Goal: Communication & Community: Answer question/provide support

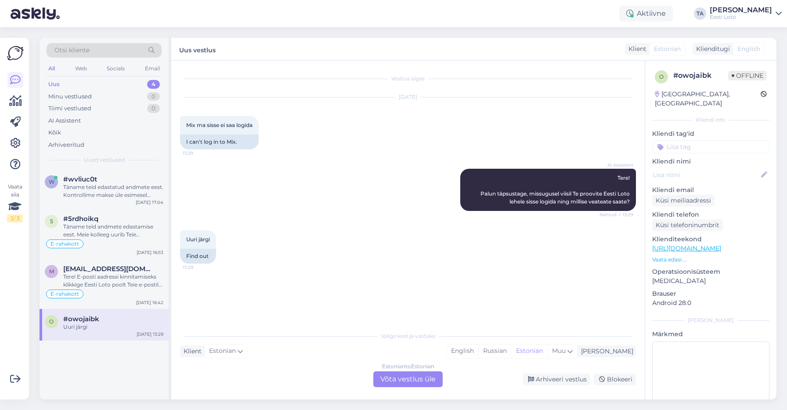
click at [53, 83] on div "Uus" at bounding box center [53, 84] width 11 height 9
click at [85, 187] on div "Täname teid edastatud andmete eest. Kontrollime makse üle esimesel võimalusel." at bounding box center [113, 191] width 100 height 16
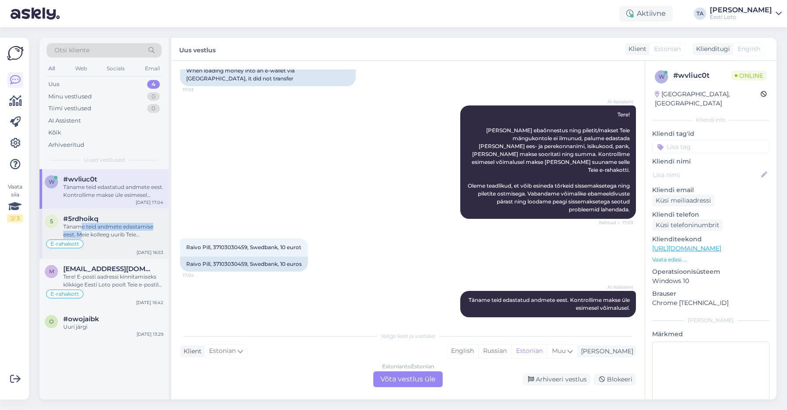
drag, startPoint x: 81, startPoint y: 235, endPoint x: 81, endPoint y: 229, distance: 5.3
click at [81, 229] on div "Täname teid andmete edastamise eest. Meie kolleeg uurib Teie sissemaksega seotu…" at bounding box center [113, 231] width 100 height 16
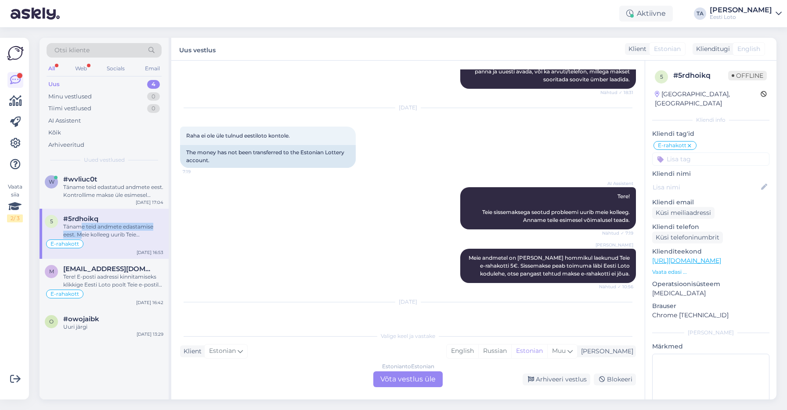
scroll to position [3823, 0]
click at [83, 323] on div "Uuri järgi" at bounding box center [113, 327] width 100 height 8
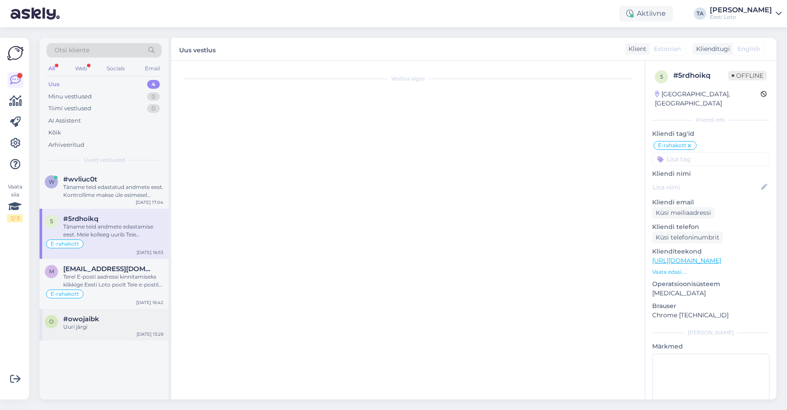
scroll to position [0, 0]
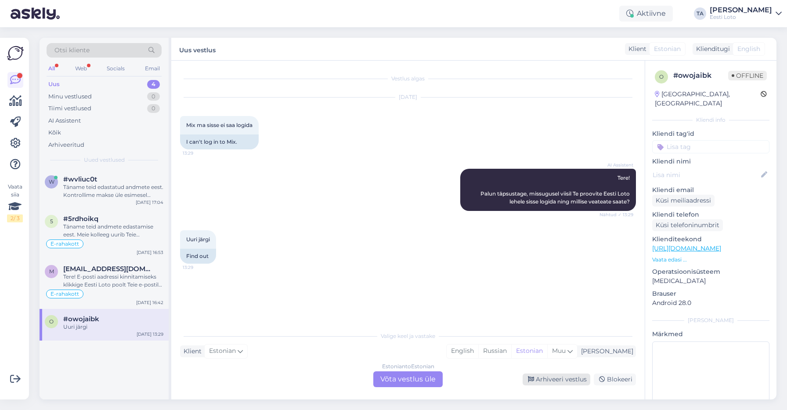
click at [551, 377] on div "Arhiveeri vestlus" at bounding box center [557, 379] width 68 height 12
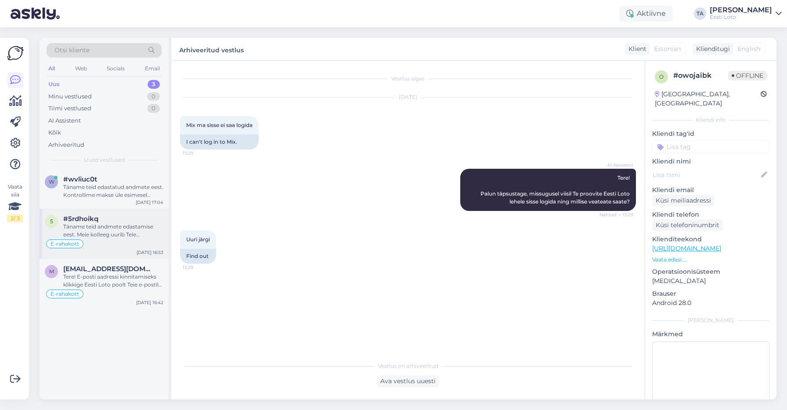
click at [90, 231] on div "Täname teid andmete edastamise eest. Meie kolleeg uurib Teie sissemaksega seotu…" at bounding box center [113, 231] width 100 height 16
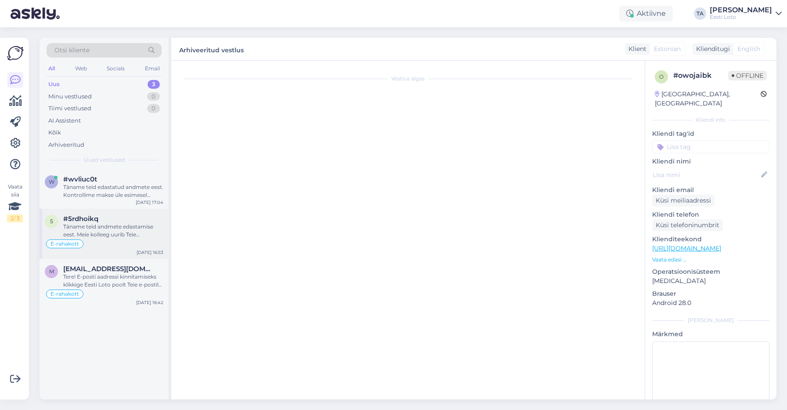
scroll to position [3956, 0]
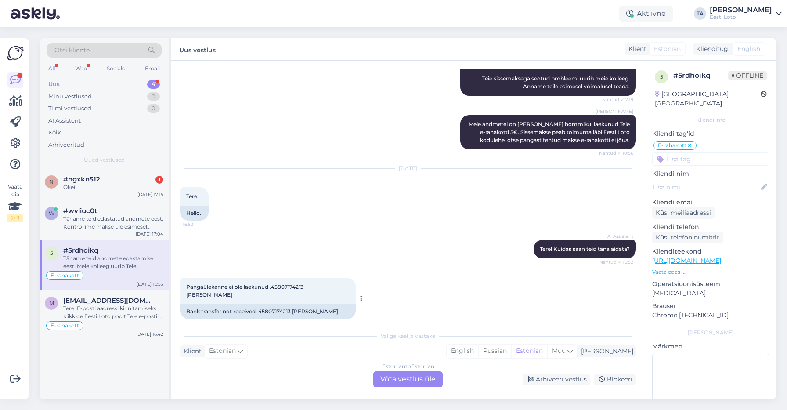
click at [294, 283] on span "Pangaülekanne ei ole laekunud .45807174213 [PERSON_NAME]" at bounding box center [245, 290] width 119 height 14
copy span "45807174213"
click at [414, 377] on div "Estonian to Estonian Võta vestlus üle" at bounding box center [407, 379] width 69 height 16
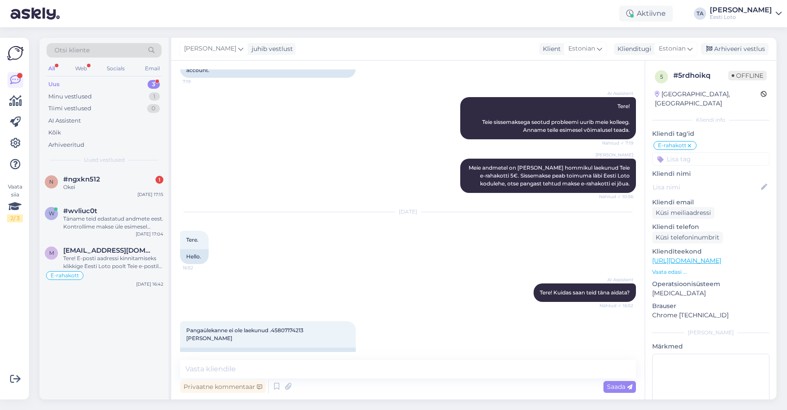
scroll to position [3923, 0]
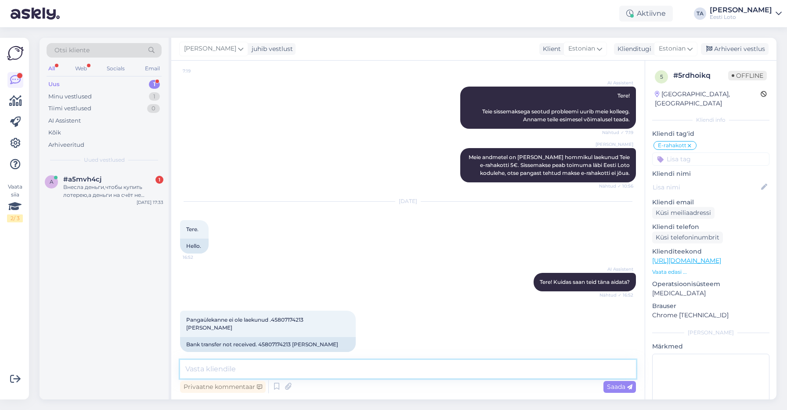
click at [248, 374] on textarea at bounding box center [408, 369] width 456 height 18
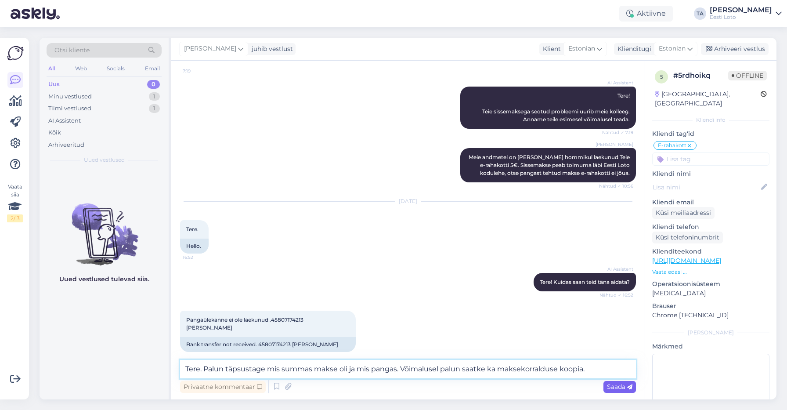
type textarea "Tere. Palun täpsustage mis summas makse oli ja mis pangas. Võimalusel palun saa…"
click at [623, 387] on span "Saada" at bounding box center [619, 387] width 25 height 8
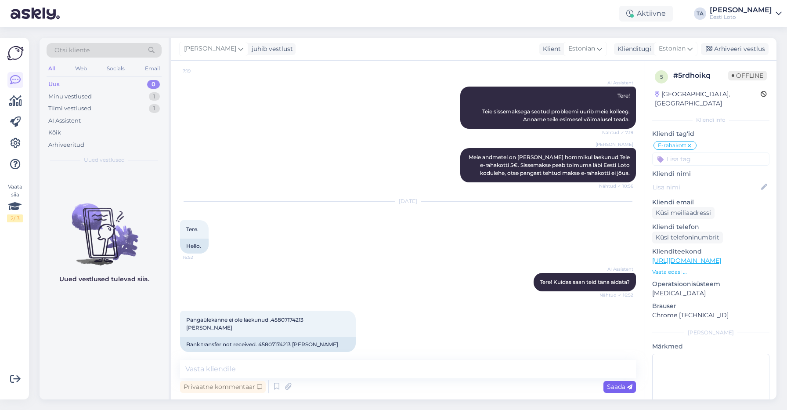
scroll to position [3969, 0]
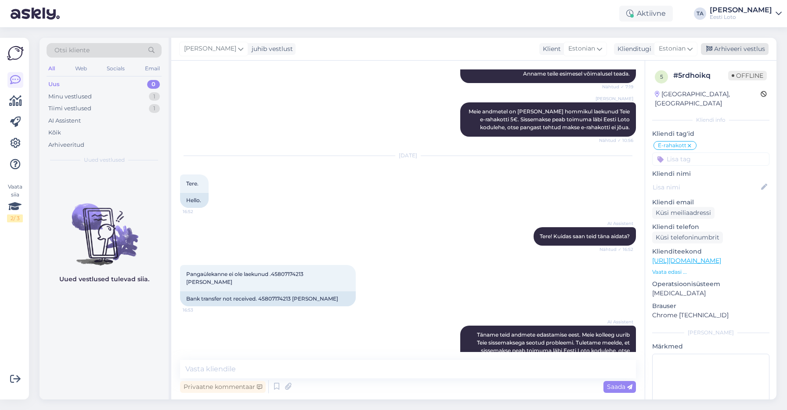
click at [721, 51] on div "Arhiveeri vestlus" at bounding box center [735, 49] width 68 height 12
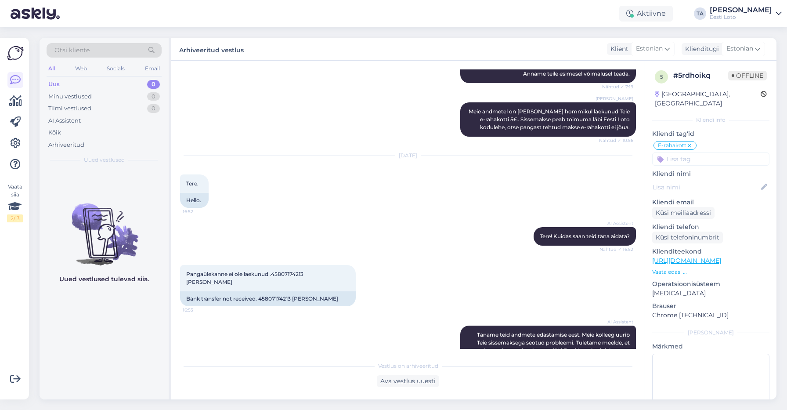
scroll to position [36, 0]
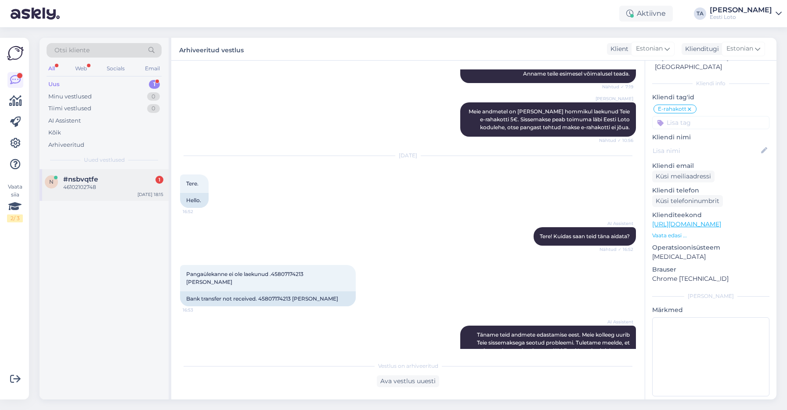
click at [76, 183] on span "#nsbvqtfe" at bounding box center [80, 179] width 35 height 8
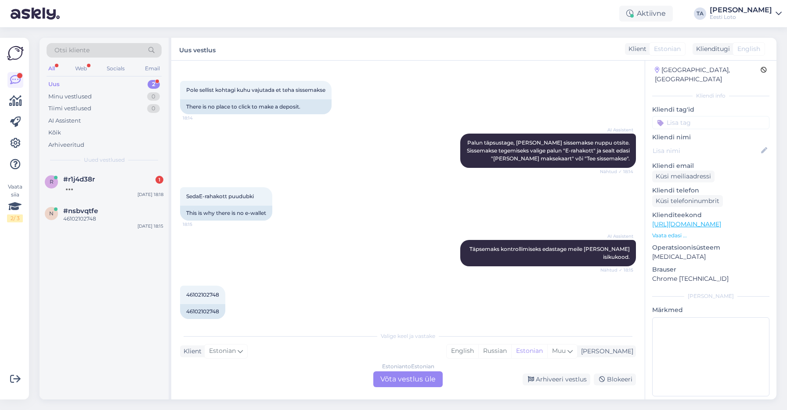
scroll to position [183, 0]
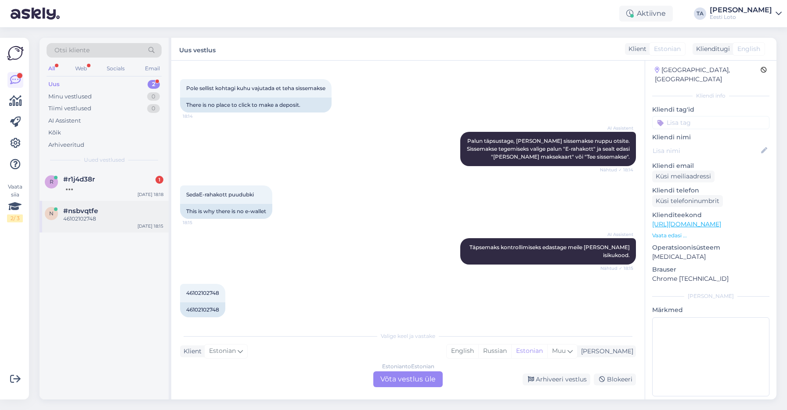
click at [75, 216] on div "46102102748" at bounding box center [113, 219] width 100 height 8
click at [83, 185] on div at bounding box center [113, 187] width 100 height 8
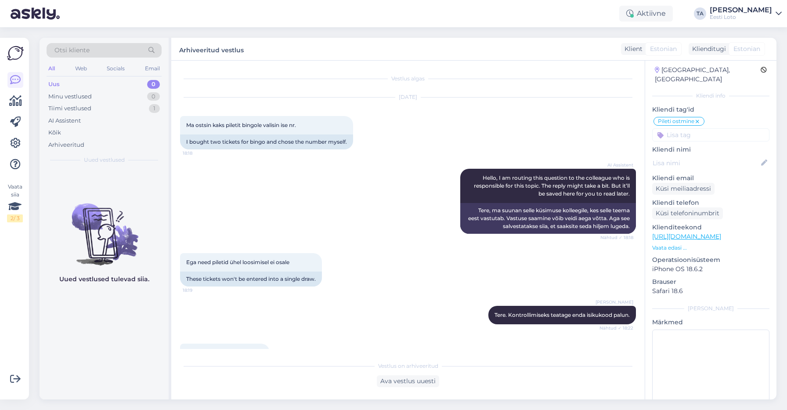
scroll to position [23, 0]
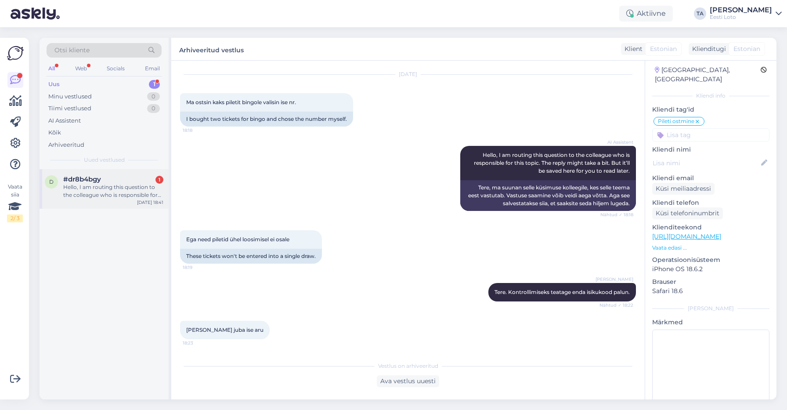
click at [108, 183] on div "#dr8b4bgy 1" at bounding box center [113, 179] width 100 height 8
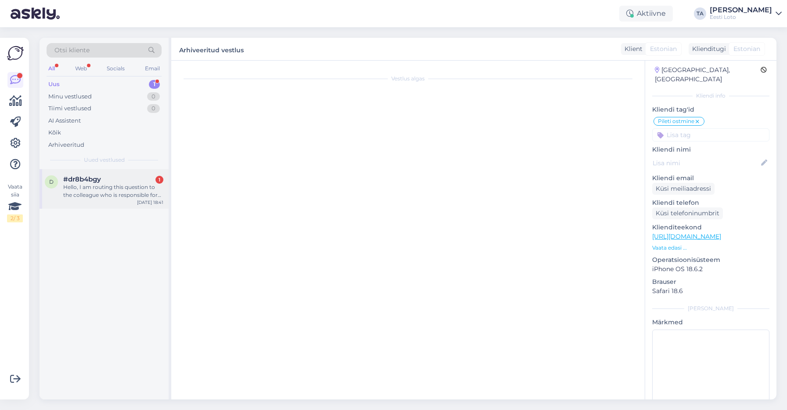
scroll to position [0, 0]
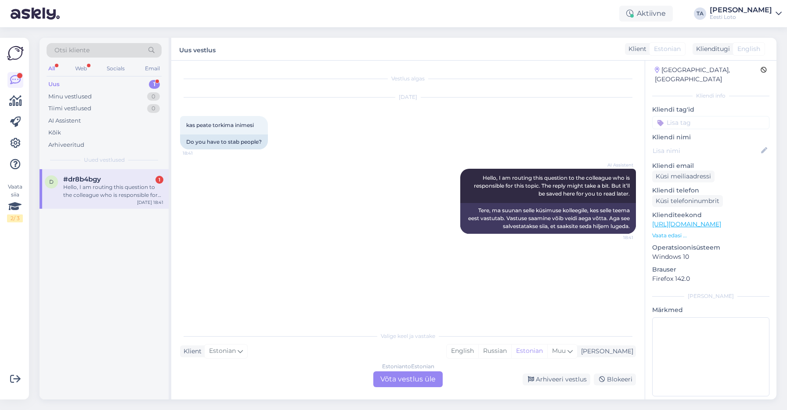
click at [433, 380] on div "Estonian to Estonian Võta vestlus üle" at bounding box center [407, 379] width 69 height 16
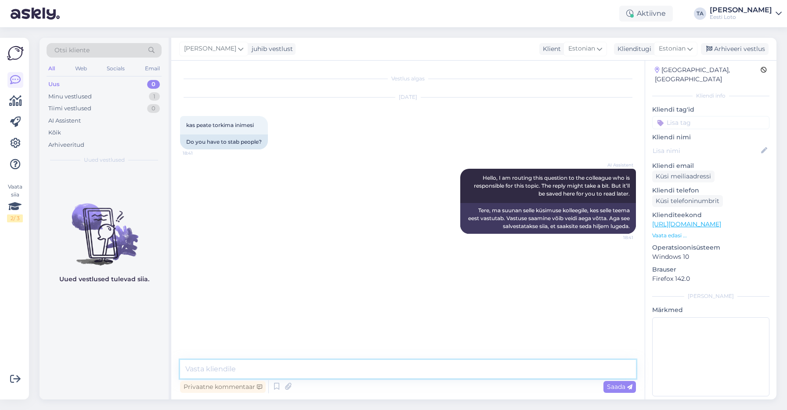
click at [283, 365] on textarea at bounding box center [408, 369] width 456 height 18
type textarea "Tere. Palun täpsustage kuidas saame abiks olla."
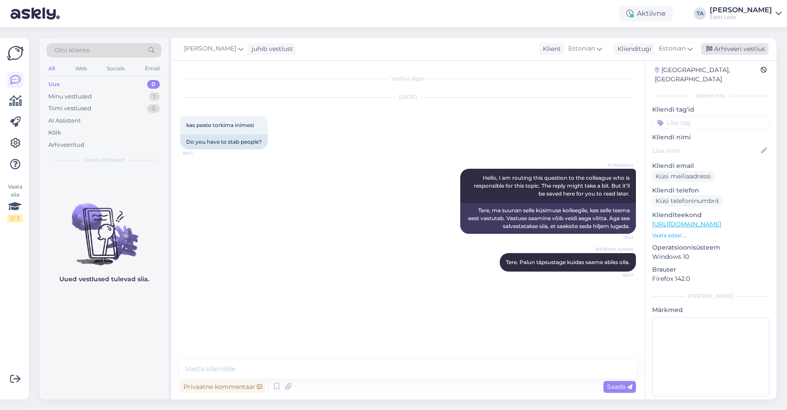
click at [736, 47] on div "Arhiveeri vestlus" at bounding box center [735, 49] width 68 height 12
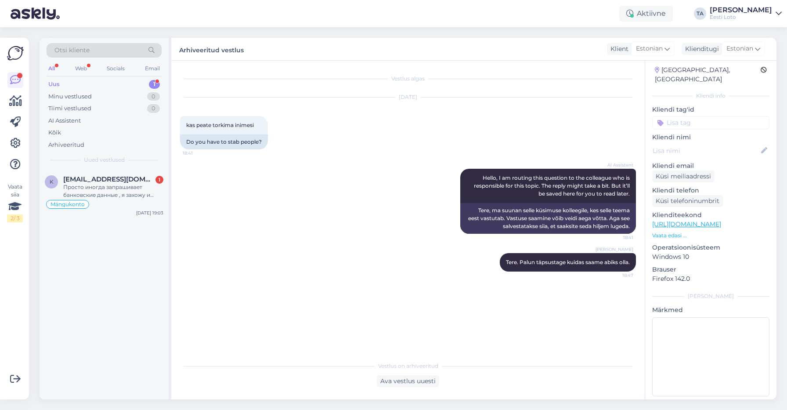
click at [83, 84] on div "Uus 1" at bounding box center [104, 84] width 115 height 12
click at [108, 179] on span "[EMAIL_ADDRESS][DOMAIN_NAME]" at bounding box center [108, 179] width 91 height 8
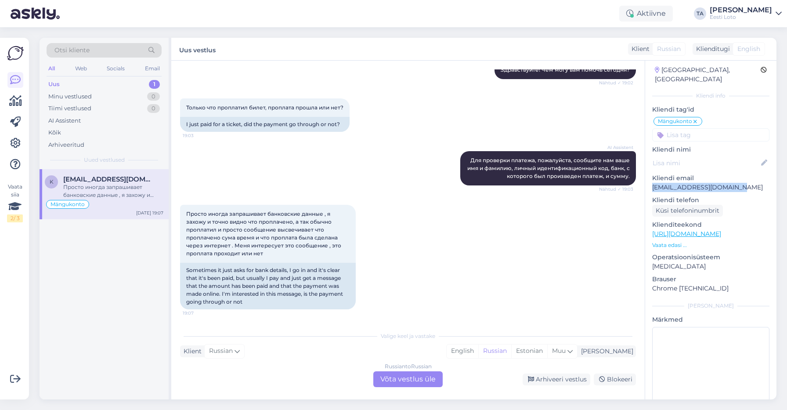
drag, startPoint x: 745, startPoint y: 181, endPoint x: 652, endPoint y: 179, distance: 92.7
click at [652, 183] on p "[EMAIL_ADDRESS][DOMAIN_NAME]" at bounding box center [710, 187] width 117 height 9
copy p "[EMAIL_ADDRESS][DOMAIN_NAME]"
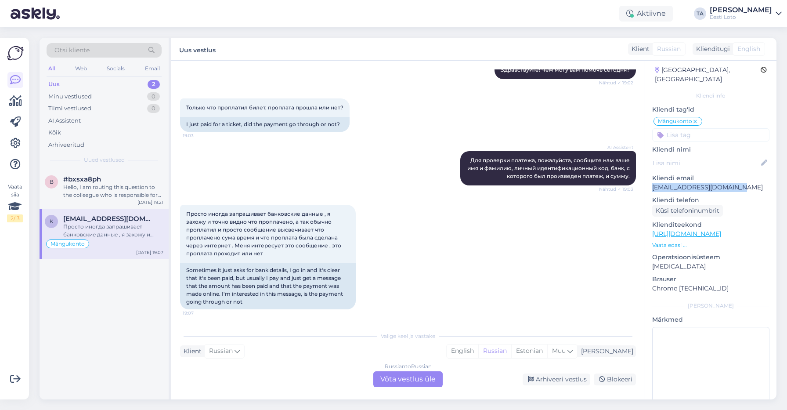
click at [83, 84] on div "Uus 2" at bounding box center [104, 84] width 115 height 12
click at [78, 188] on div "Hello, I am routing this question to the colleague who is responsible for this …" at bounding box center [113, 191] width 100 height 16
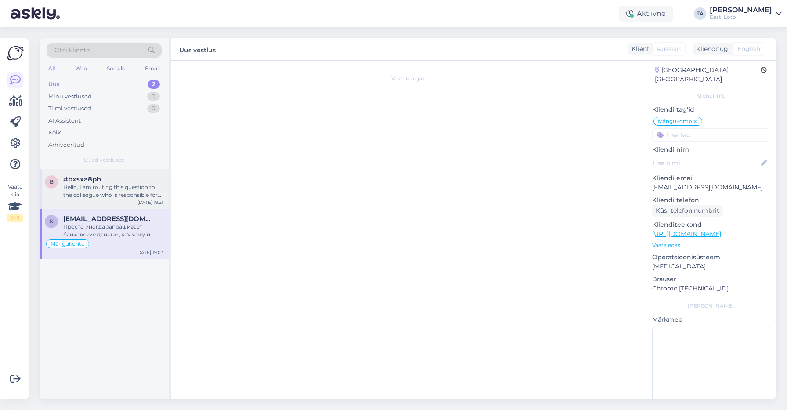
scroll to position [0, 0]
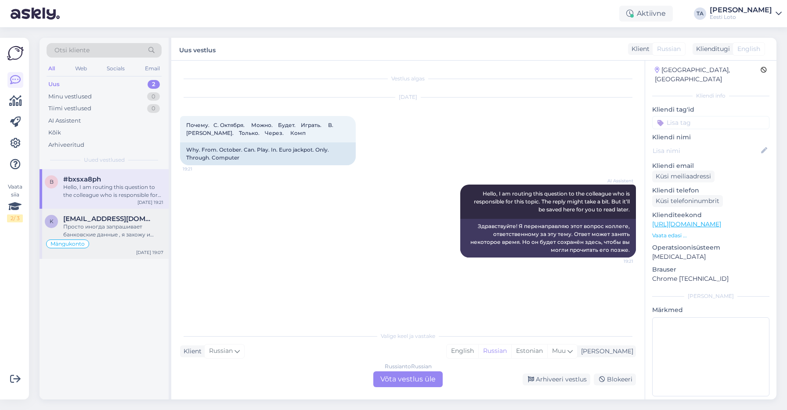
click at [87, 222] on span "[EMAIL_ADDRESS][DOMAIN_NAME]" at bounding box center [108, 219] width 91 height 8
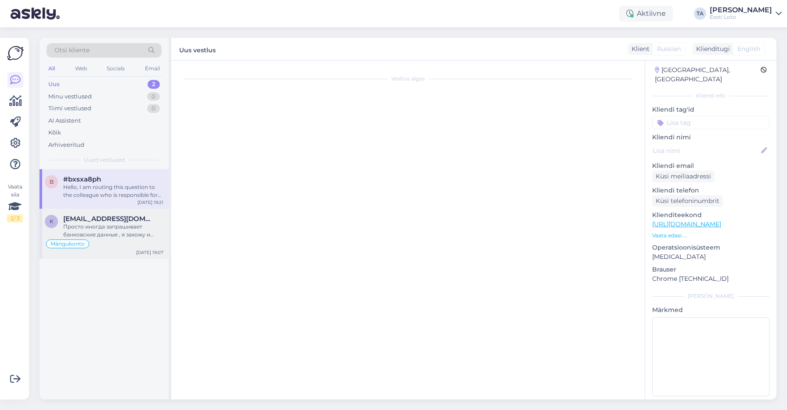
scroll to position [1471, 0]
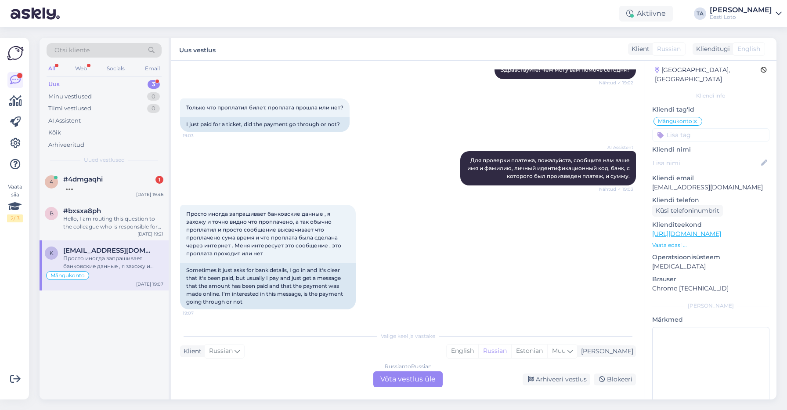
click at [78, 85] on div "Uus 3" at bounding box center [104, 84] width 115 height 12
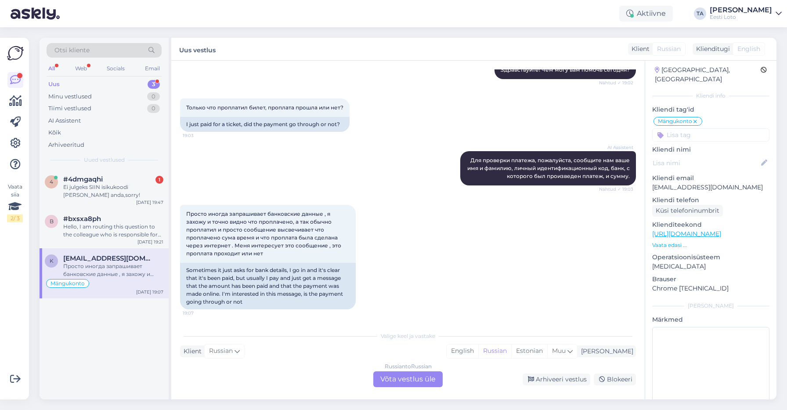
click at [79, 266] on div "Просто иногда запрашивает банковские данные , я захожу и точно видно что пропла…" at bounding box center [113, 270] width 100 height 16
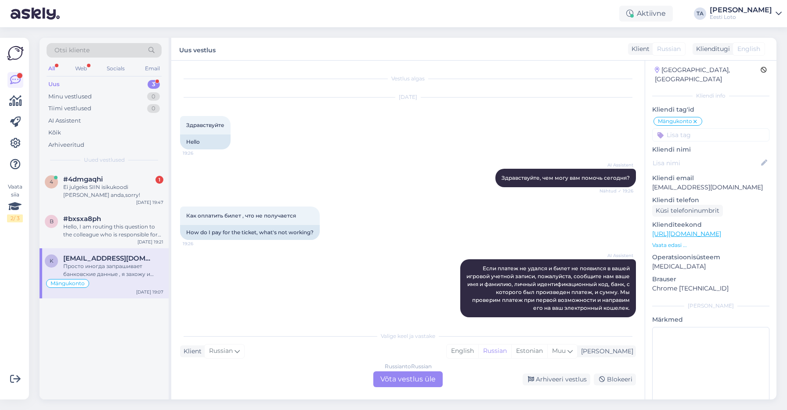
click at [114, 265] on div "Просто иногда запрашивает банковские данные , я захожу и точно видно что пропла…" at bounding box center [113, 270] width 100 height 16
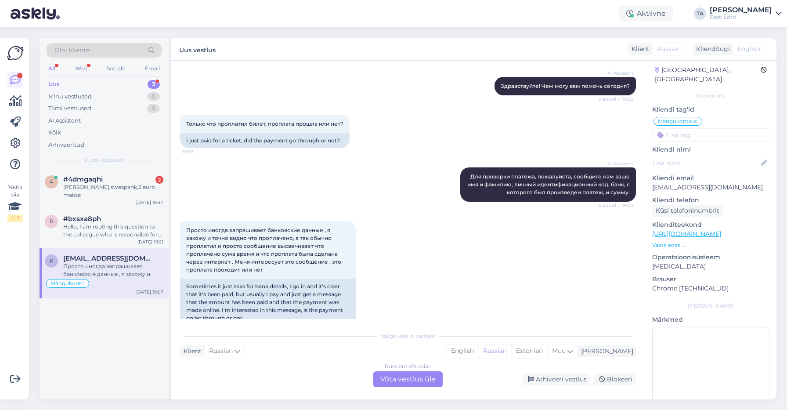
scroll to position [1471, 0]
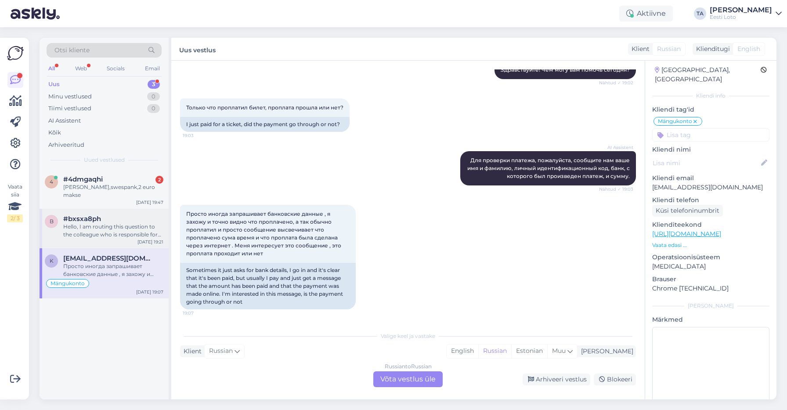
click at [123, 234] on div "Hello, I am routing this question to the colleague who is responsible for this …" at bounding box center [113, 231] width 100 height 16
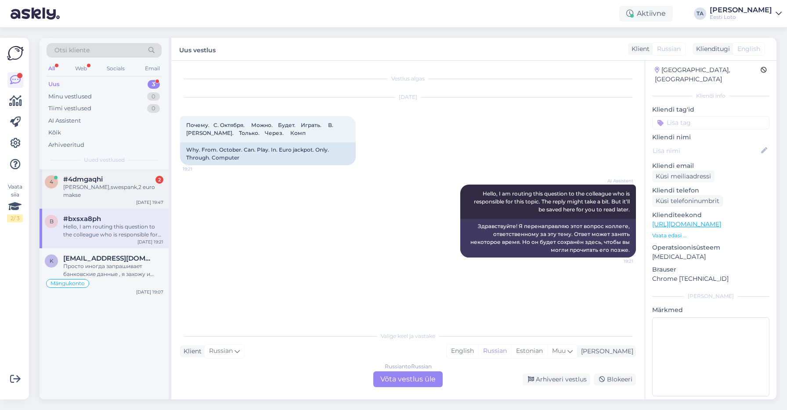
click at [92, 188] on div "[PERSON_NAME],swespank,2 euro makse" at bounding box center [113, 191] width 100 height 16
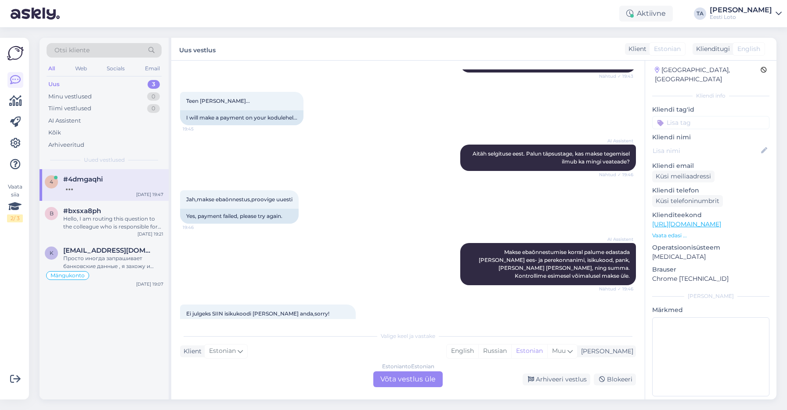
scroll to position [259, 0]
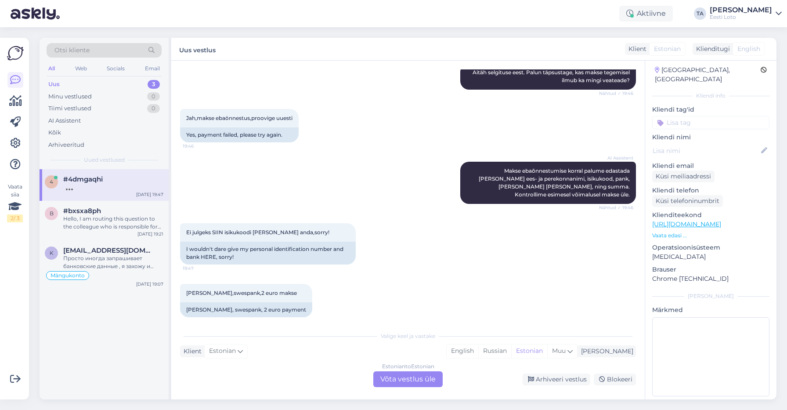
click at [96, 186] on div at bounding box center [113, 187] width 100 height 8
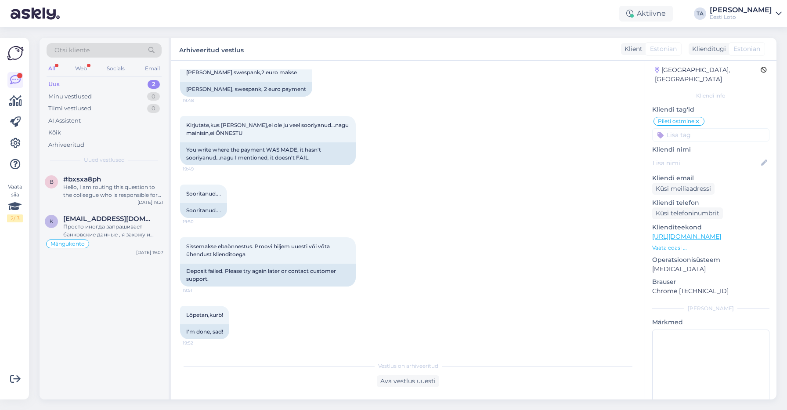
scroll to position [541, 0]
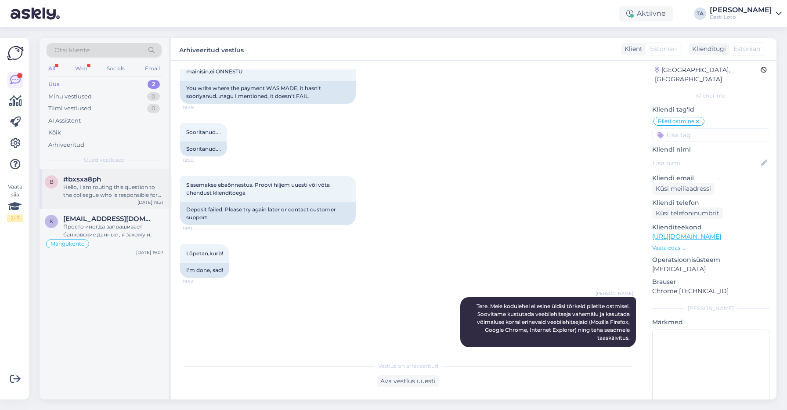
click at [96, 187] on div "Hello, I am routing this question to the colleague who is responsible for this …" at bounding box center [113, 191] width 100 height 16
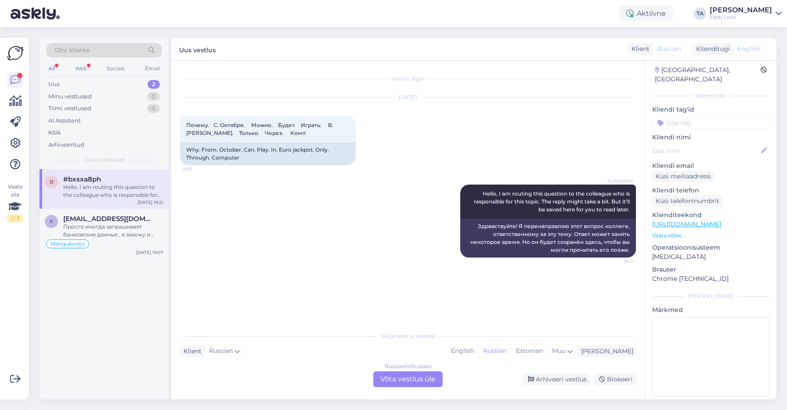
scroll to position [0, 0]
click at [98, 225] on div "Просто иногда запрашивает банковские данные , я захожу и точно видно что пропла…" at bounding box center [113, 231] width 100 height 16
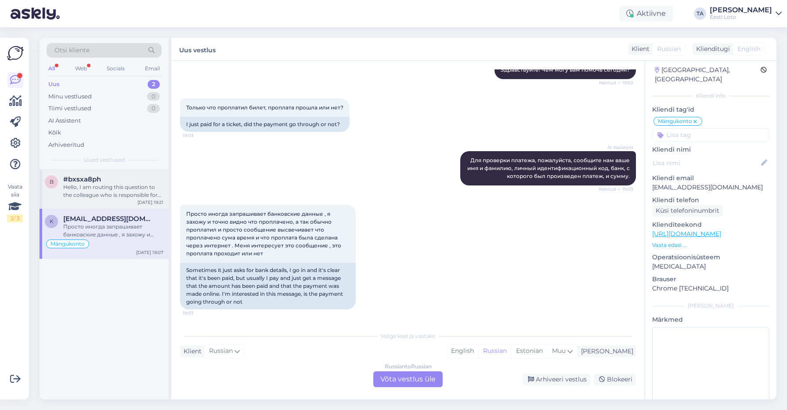
click at [89, 191] on div "Hello, I am routing this question to the colleague who is responsible for this …" at bounding box center [113, 191] width 100 height 16
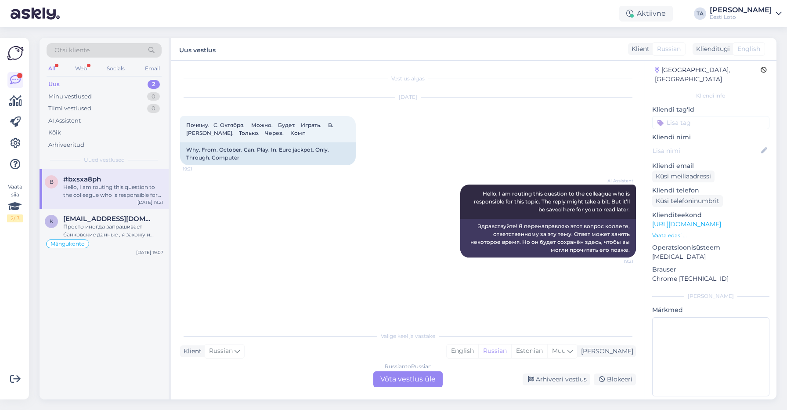
scroll to position [0, 0]
click at [89, 222] on span "[EMAIL_ADDRESS][DOMAIN_NAME]" at bounding box center [108, 219] width 91 height 8
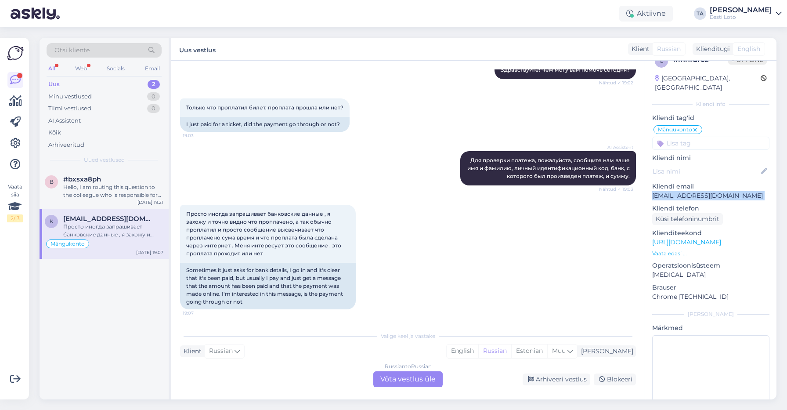
scroll to position [13, 0]
drag, startPoint x: 742, startPoint y: 180, endPoint x: 667, endPoint y: 194, distance: 76.4
click at [667, 194] on div "l # lnnfdrez Offline [GEOGRAPHIC_DATA], [GEOGRAPHIC_DATA] Kliendi info Kliendi …" at bounding box center [710, 237] width 131 height 383
copy div "[EMAIL_ADDRESS][DOMAIN_NAME]"
click at [620, 350] on div "[PERSON_NAME]" at bounding box center [606, 351] width 56 height 9
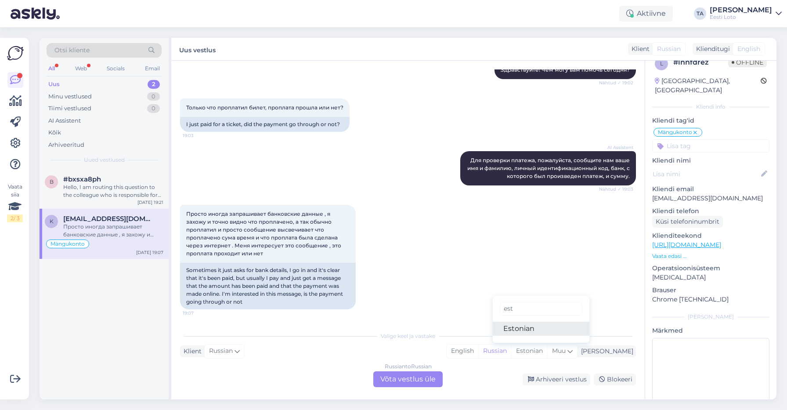
type input "est"
click at [539, 331] on link "Estonian" at bounding box center [541, 328] width 97 height 14
click at [429, 378] on div "Russian to Estonian Võta vestlus üle" at bounding box center [407, 379] width 69 height 16
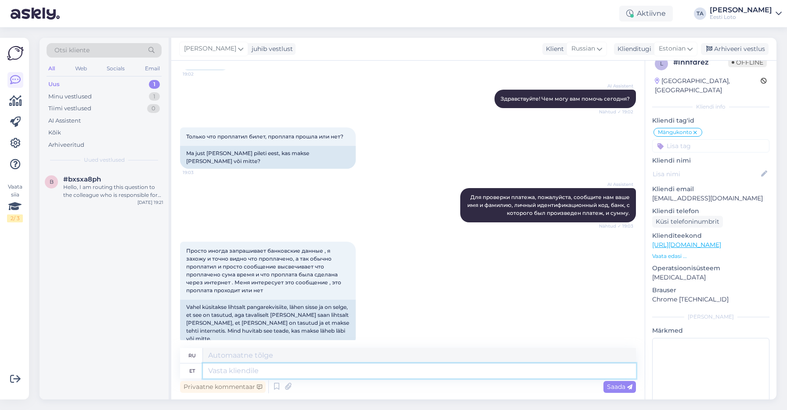
click at [281, 374] on textarea at bounding box center [419, 370] width 433 height 15
type textarea "Tere"
type textarea "Привет"
type textarea "Tere."
type textarea "Привет."
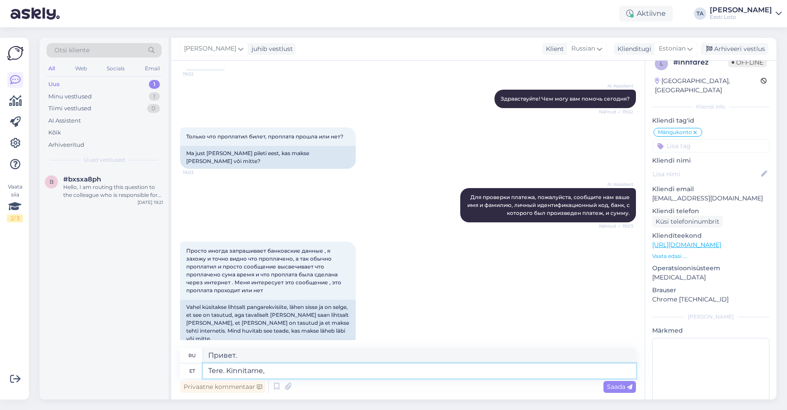
type textarea "Tere. Kinnitame,"
type textarea "Здравствуйте. Подтверждаем."
type textarea "Tere. [PERSON_NAME], et"
type textarea "Здравствуйте. Подтверждаем, что"
type textarea "Tere. Kinnitame, et tänane"
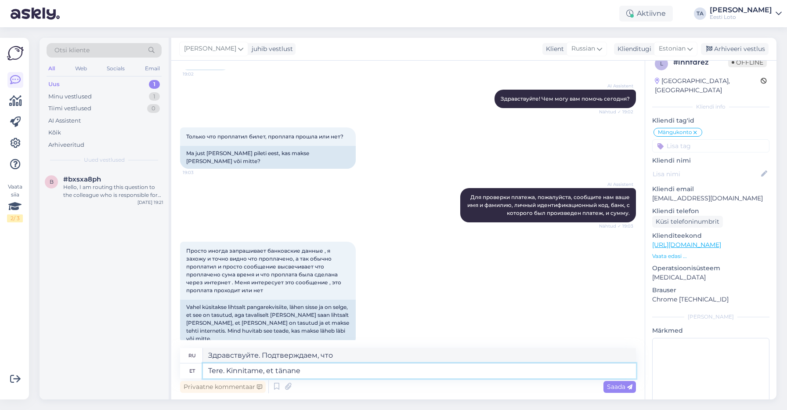
type textarea "Здравствуйте. Подтверждаем, что сегодня"
type textarea "Tere. [PERSON_NAME], et tänane pileti"
type textarea "Здравствуйте. Подтверждаем, что сегодняшний билет"
type textarea "Tere. Kinnitame, et tänane pileti ost"
type textarea "Здравствуйте. Подтверждаем, что сегодняшняя покупка билета"
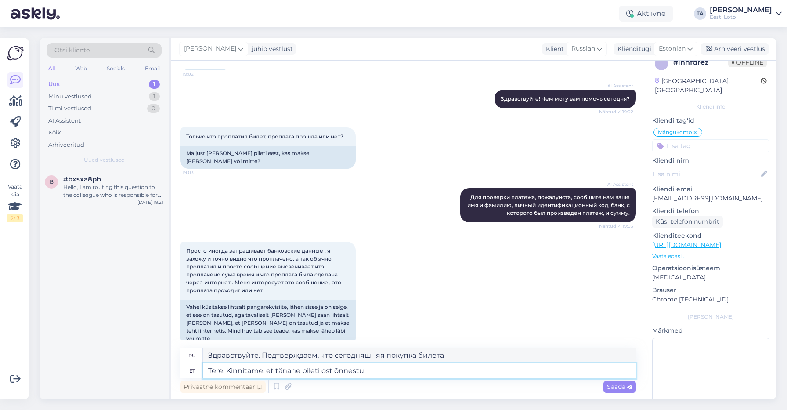
type textarea "Tere. Kinnitame, et tänane pileti ost õnnestus"
type textarea "Здравствуйте. Мы хотели бы подтвердить, что покупка билета сегодня прошла успеш…"
type textarea "Tere. Kinnitame, et tänane pileti ost õnnestus. [PERSON_NAME]"
type textarea "Здравствуйте! Мы хотели бы подтвердить, что покупка билета сегодня прошла успеш…"
type textarea "Tere. Kinnitame, et tänane pileti ost õnnestus. Kui e"
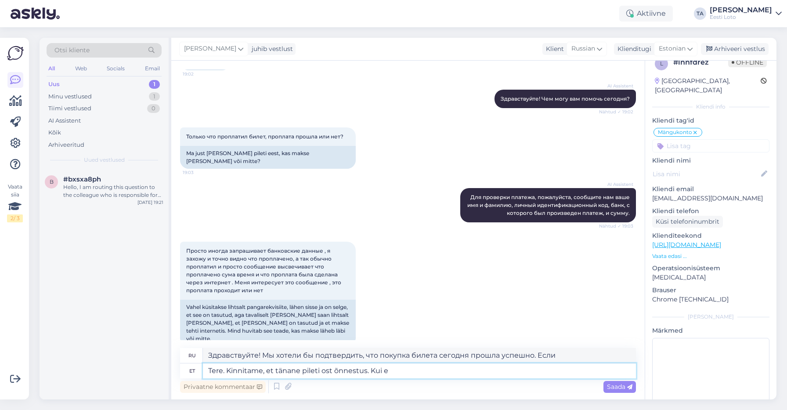
type textarea "Здравствуйте! Мы хотели бы подтвердить, что покупка билета сегодня прошла успеш…"
type textarea "Tere. Kinnitame, et tänane pileti ost õnnestus. Kui e-rahakottis"
type textarea "Здравствуйте! Мы хотели бы подтвердить, что покупка билета сегодня прошла успеш…"
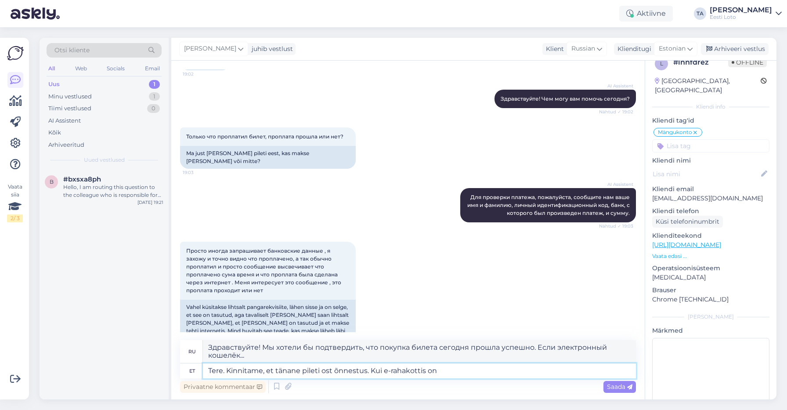
type textarea "Tere. Kinnitame, et tänane pileti ost õnnestus. Kui e-rahakottis on p"
type textarea "Здравствуйте! Мы хотели бы подтвердить, что покупка билета сегодня прошла успеш…"
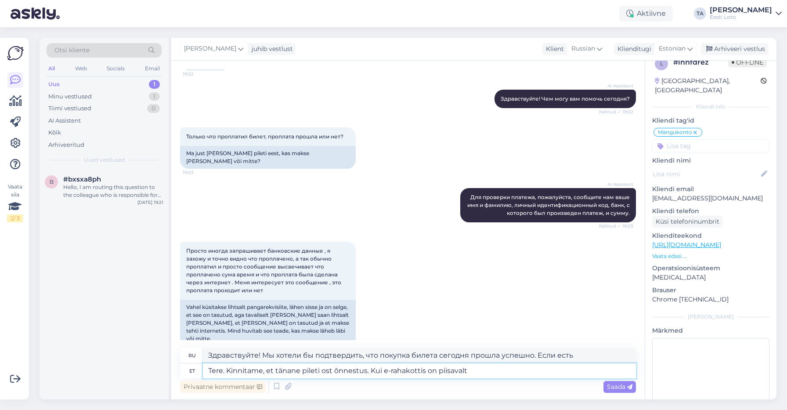
type textarea "Tere. Kinnitame, et tänane pileti ost õnnestus. Kui e-rahakottis on piisavalt"
type textarea "Здравствуйте. Подтверждаем, что покупка билета сегодня прошла успешно. Если на …"
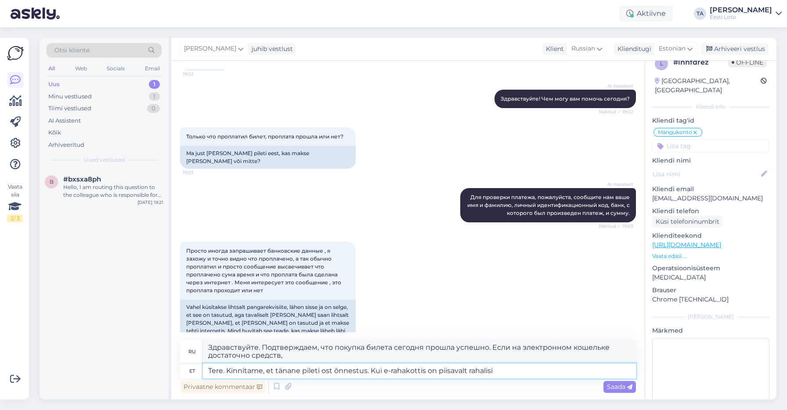
type textarea "Tere. Kinnitame, et tänane pileti ost õnnestus. Kui e-rahakottis on piisavalt r…"
type textarea "Здравствуйте! Подтверждаем, что покупка билета сегодня прошла успешно. Если на …"
type textarea "Tere. Kinnitame, et tänane pileti ost õnnestus. Kui e-rahakottis on piisavalt r…"
type textarea "Здравствуйте! Подтверждаем, что покупка билета сегодня прошла успешно. Если на …"
type textarea "Tere. Kinnitame, et tänane pileti ost õnnestus. Kui e-rahakottis on piisavalt r…"
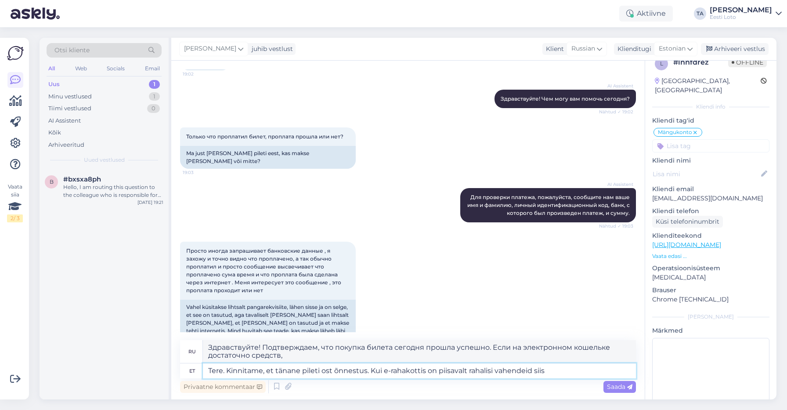
type textarea "Здравствуйте! Мы хотели бы подтвердить, что покупка билета сегодня прошла успеш…"
type textarea "Tere. Kinnitame, et tänane pileti ost õnnestus. Kui e-rahakottis on piisavalt r…"
type textarea "Здравствуйте! Подтверждаем, что покупка билета сегодня прошла успешно. Если на …"
type textarea "Tere. Kinnitame, et tänane pileti ost õnnestus. Kui e-rahakottis on piisavalt r…"
type textarea "Здравствуйте! Мы хотели бы подтвердить, что покупка билета сегодня прошла успеш…"
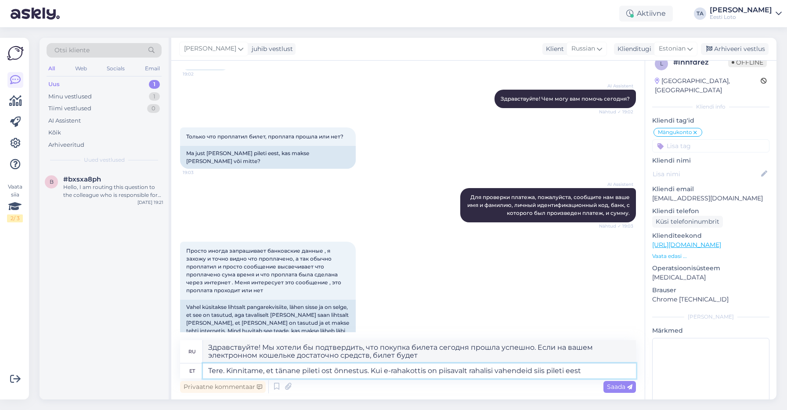
type textarea "Tere. Kinnitame, et tänane pileti ost õnnestus. Kui e-rahakottis on piisavalt r…"
type textarea "Здравствуйте! Подтверждаем, что покупка билета сегодня прошла успешно. Если на …"
type textarea "Tere. Kinnitame, et tänane pileti ost õnnestus. Kui e-rahakottis on piisavalt r…"
type textarea "Здравствуйте. Подтверждаем, что покупка билета сегодня прошла успешно. Если на …"
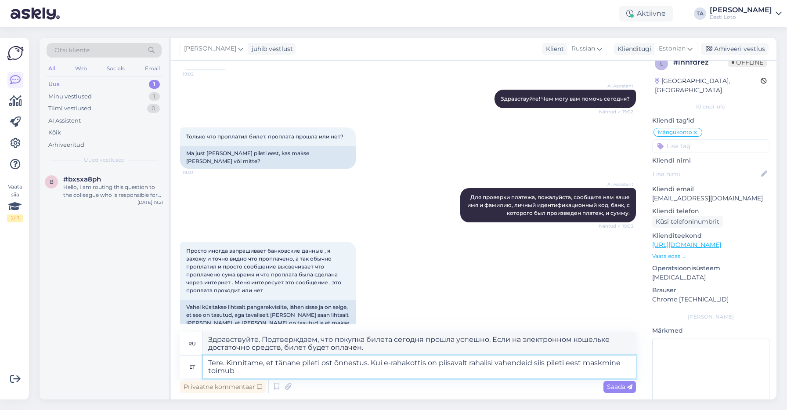
type textarea "Tere. Kinnitame, et tänane pileti ost õnnestus. Kui e-rahakottis on piisavalt r…"
type textarea "Здравствуйте. Подтверждаем, что покупка билета сегодня прошла успешно. Если на …"
type textarea "Tere. Kinnitame, et tänane pileti ost õnnestus. Kui e-rahakottis on piisavalt r…"
type textarea "Здравствуйте! Подтверждаем, что покупка билета сегодня прошла успешно. Если на …"
type textarea "Tere. Kinnitame, et tänane pileti ost õnnestus. Kui e-rahakottis on piisavalt r…"
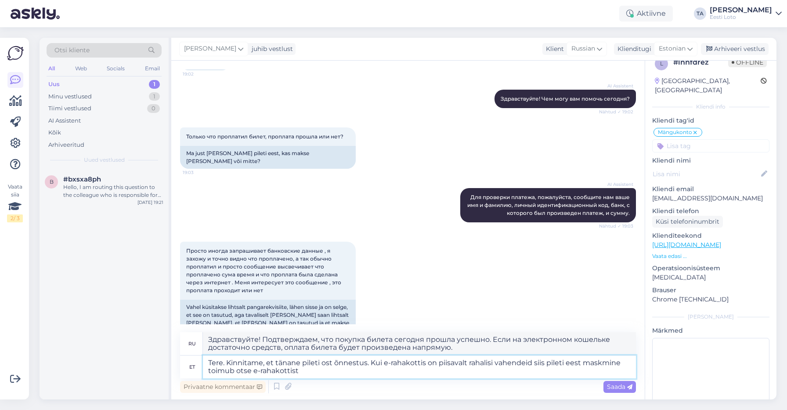
type textarea "Здравствуйте! Подтверждаем, что покупка билета сегодня прошла успешно. Если на …"
type textarea "Tere. Kinnitame, et tänane pileti ost õnnestus. Kui e-rahakottis on piisavalt r…"
type textarea "Здравствуйте! Подтверждаем, что покупка билета сегодня прошла успешно. Если на …"
type textarea "Tere. Kinnitame, et tänane pileti ost õnnestus. Kui e-rahakottis on piisavalt r…"
type textarea "Здравствуйте! Подтверждаем, что покупка билета сегодня прошла успешно. Если на …"
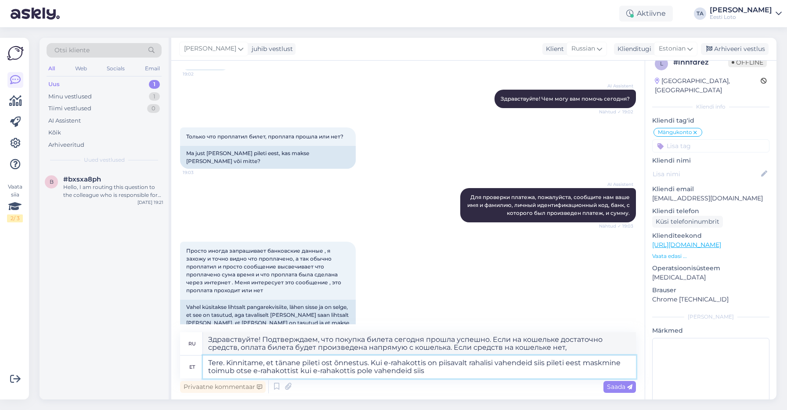
type textarea "Tere. Kinnitame, et tänane pileti ost õnnestus. Kui e-rahakottis on piisavalt r…"
type textarea "Здравствуйте! Подтверждаем, что покупка билета сегодня прошла успешно. Если на …"
type textarea "Tere. Kinnitame, et tänane pileti ost õnnestus. Kui e-rahakottis on piisavalt r…"
type textarea "Здравствуйте! Подтверждаем, что покупка билета сегодня прошла успешно. Если на …"
type textarea "Tere. Kinnitame, et tänane pileti ost õnnestus. Kui e-rahakottis on piisavalt r…"
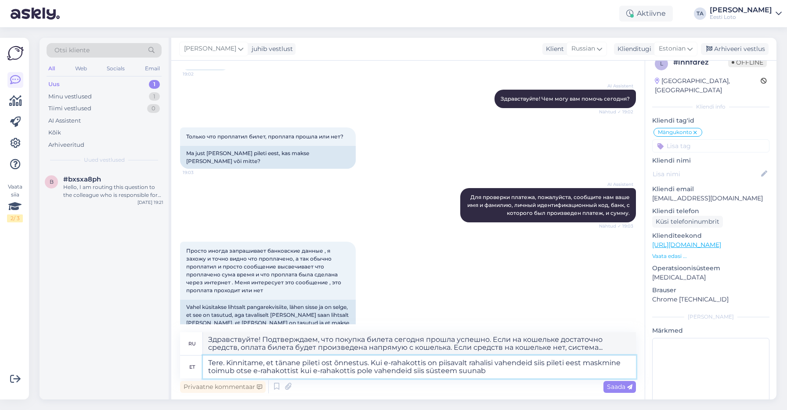
type textarea "Здравствуйте! Подтверждаем, что покупка билета сегодня прошла успешно. Если на …"
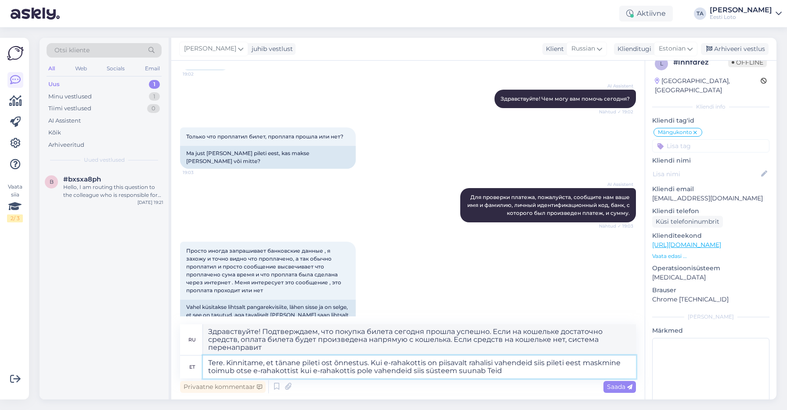
type textarea "Tere. Kinnitame, et tänane pileti ost õnnestus. Kui e-rahakottis on piisavalt r…"
type textarea "Здравствуйте. Подтверждаем, что покупка билета сегодня прошла успешно. Если на …"
type textarea "Tere. Kinnitame, et tänane pileti ost õnnestus. Kui e-rahakottis on piisavalt r…"
type textarea "Здравствуйте! Подтверждаем, что покупка билета сегодня прошла успешно. Если на …"
type textarea "Tere. Kinnitame, et tänane pileti ost õnnestus. Kui e-rahakottis on piisavalt r…"
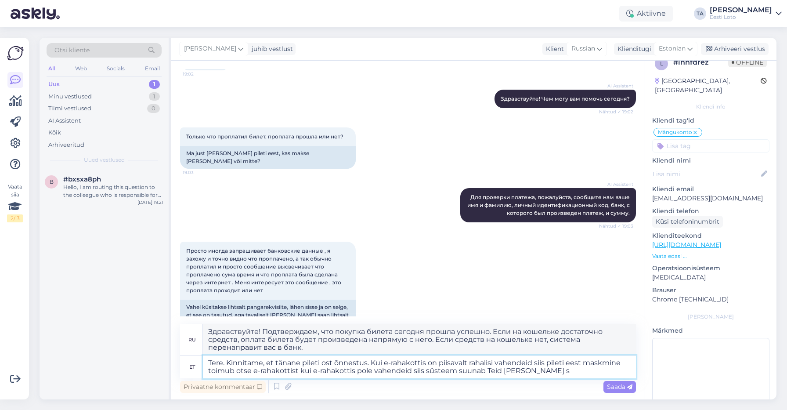
type textarea "Здравствуйте! Подтверждаем, что покупка билета сегодня прошла успешно. Если на …"
type textarea "Tere. Kinnitame, et tänane pileti ost õnnestus. Kui e-rahakottis on piisavalt r…"
type textarea "Здравствуйте! Подтверждаем, что покупка билета сегодня прошла успешно. Если на …"
click at [596, 362] on textarea "Tere. Kinnitame, et tänane pileti ost õnnestus. Kui e-rahakottis on piisavalt r…" at bounding box center [419, 366] width 433 height 23
click at [596, 363] on textarea "Tere. Kinnitame, et tänane pileti ost õnnestus. Kui e-rahakottis on piisavalt r…" at bounding box center [419, 366] width 433 height 23
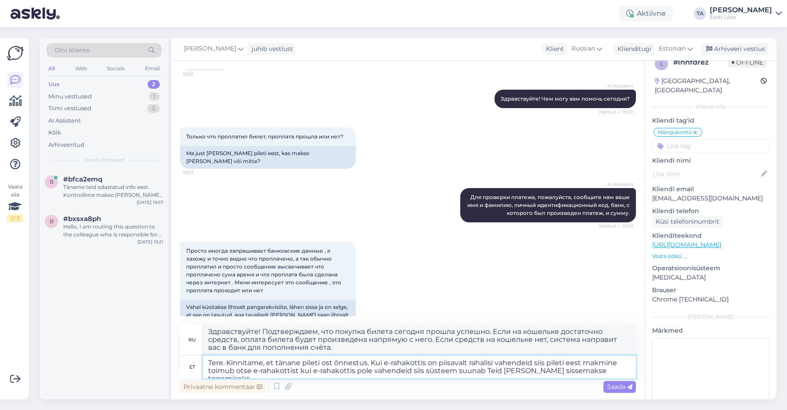
click at [597, 363] on textarea "Tere. Kinnitame, et tänane pileti ost õnnestus. Kui e-rahakottis on piisavalt r…" at bounding box center [419, 366] width 433 height 23
click at [621, 368] on textarea "Tere. Kinnitame, et tänane pileti ost õnnestus. Kui e-rahakottis on piisavalt r…" at bounding box center [419, 366] width 433 height 23
type textarea "Tere. Kinnitame, et tänane pileti ost õnnestus. Kui e-rahakottis on piisavalt r…"
click at [616, 388] on span "Saada" at bounding box center [619, 387] width 25 height 8
click at [618, 386] on span "Saada" at bounding box center [619, 387] width 25 height 8
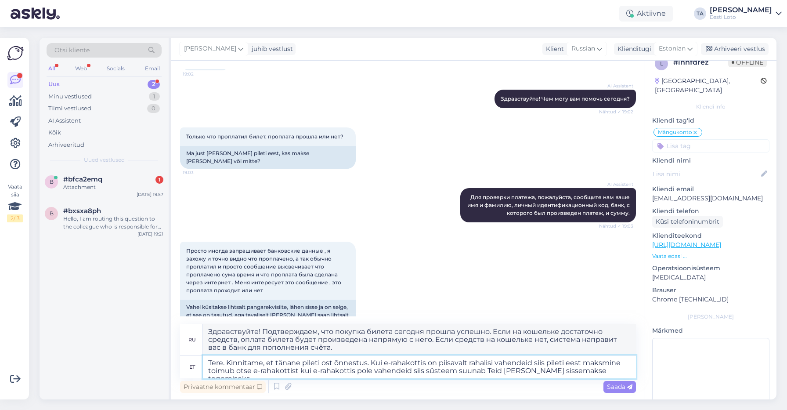
click at [615, 371] on textarea "Tere. Kinnitame, et tänane pileti ost õnnestus. Kui e-rahakottis on piisavalt r…" at bounding box center [419, 366] width 433 height 23
click at [616, 389] on span "Saada" at bounding box center [619, 387] width 25 height 8
click at [484, 27] on div "Otsi kliente All Web Socials Email Uus 2 Minu vestlused 1 Tiimi vestlused 0 AI …" at bounding box center [410, 218] width 753 height 383
click at [487, 13] on div "Aktiivne TA [PERSON_NAME] Eesti Loto" at bounding box center [393, 13] width 787 height 27
click at [615, 387] on span "Saada" at bounding box center [619, 387] width 25 height 8
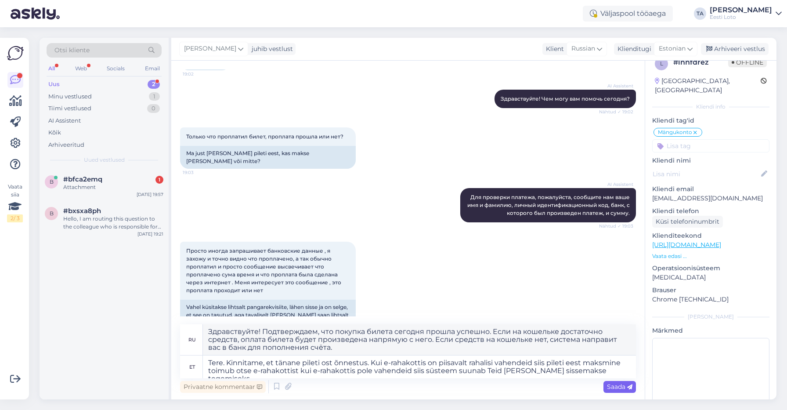
click at [617, 386] on span "Saada" at bounding box center [619, 387] width 25 height 8
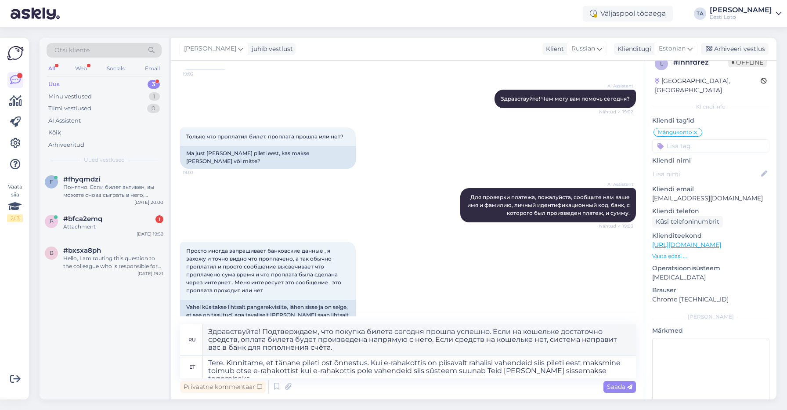
scroll to position [1466, 0]
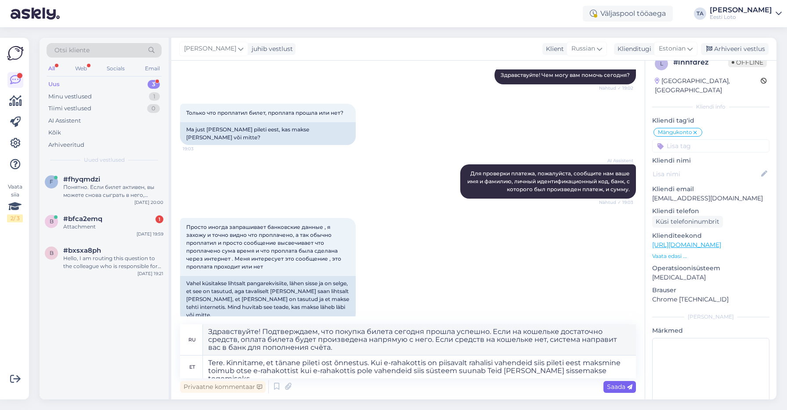
click at [617, 386] on span "Saada" at bounding box center [619, 387] width 25 height 8
drag, startPoint x: 617, startPoint y: 370, endPoint x: 242, endPoint y: 347, distance: 375.3
click at [242, 355] on textarea "Tere. Kinnitame, et tänane pileti ost õnnestus. Kui e-rahakottis on piisavalt r…" at bounding box center [419, 366] width 433 height 23
click at [615, 377] on textarea "Tere. Kinnitame, et tänane pileti ost õnnestus. Kui e-rahakottis on piisavalt r…" at bounding box center [419, 366] width 433 height 23
click at [101, 184] on div "Понятно. Если билет активен, вы можете снова сыграть в него, выбрав «Мои билеты…" at bounding box center [113, 191] width 100 height 16
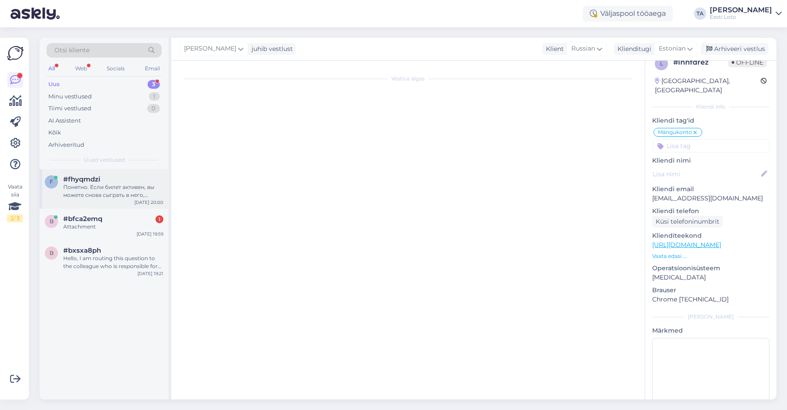
scroll to position [142, 0]
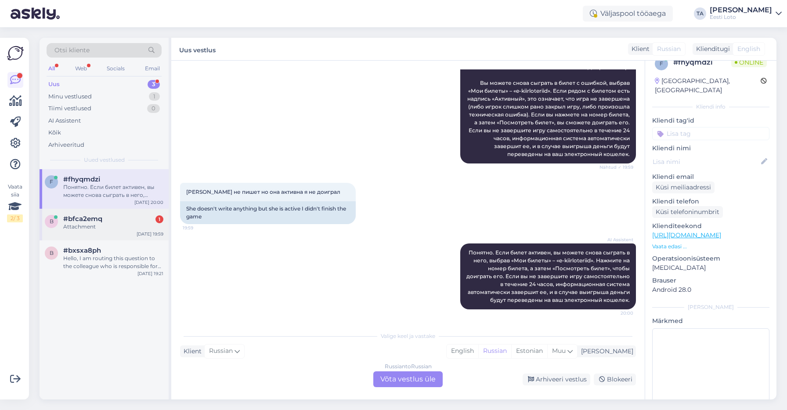
click at [94, 226] on div "Attachment" at bounding box center [113, 227] width 100 height 8
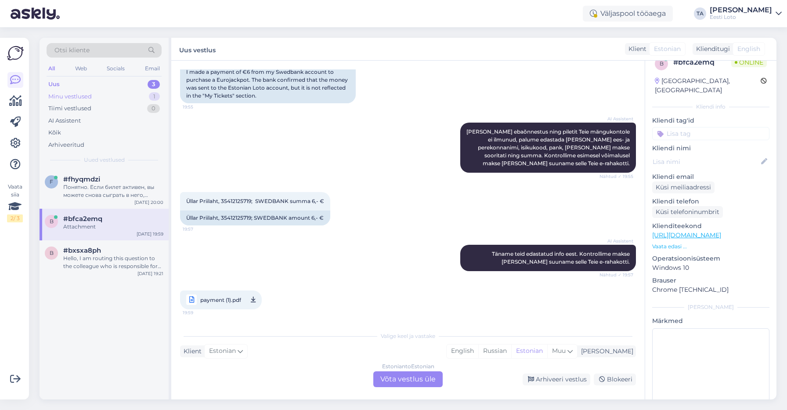
click at [75, 98] on div "Minu vestlused" at bounding box center [69, 96] width 43 height 9
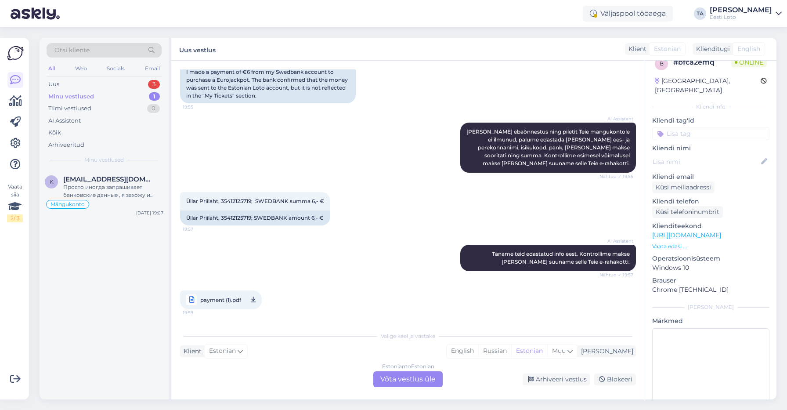
click at [72, 96] on div "Minu vestlused" at bounding box center [71, 96] width 46 height 9
click at [84, 184] on div "Просто иногда запрашивает банковские данные , я захожу и точно видно что пропла…" at bounding box center [113, 191] width 100 height 16
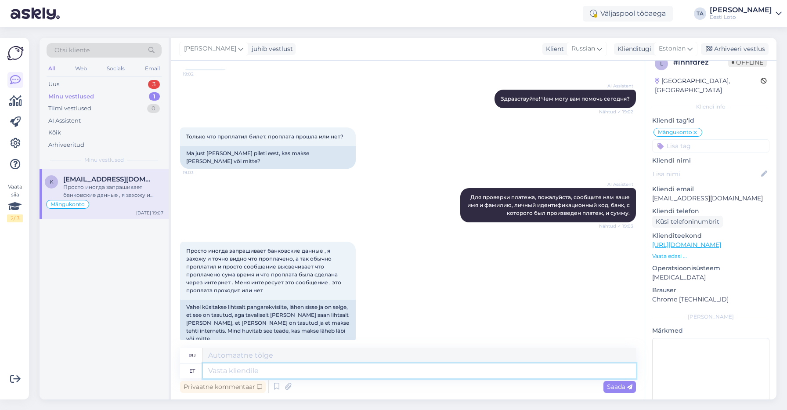
click at [233, 371] on textarea at bounding box center [419, 370] width 433 height 15
paste textarea "Tere. Kinnitame, et tänane pileti ost õnnestus. Kui e-rahakottis on piisavalt r…"
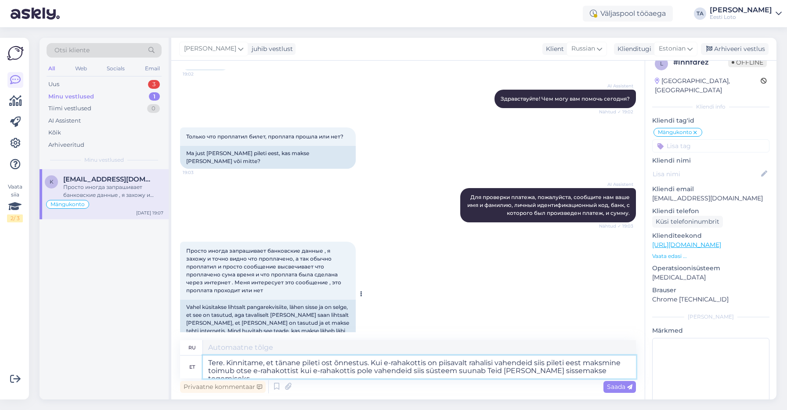
type textarea "Tere. Kinnitame, et tänane pileti ost õnnestus. Kui e-rahakottis on piisavalt r…"
type textarea "Здравствуйте! Подтверждаем, что покупка билета сегодня прошла успешно. Если на …"
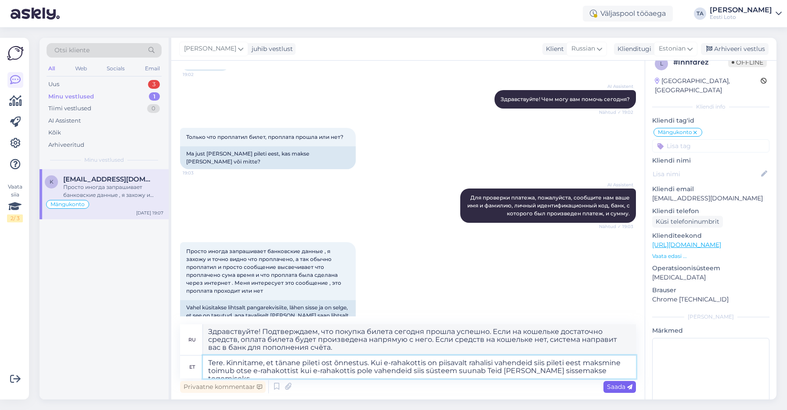
type textarea "Tere. Kinnitame, et tänane pileti ost õnnestus. Kui e-rahakottis on piisavalt r…"
click at [612, 386] on span "Saada" at bounding box center [619, 387] width 25 height 8
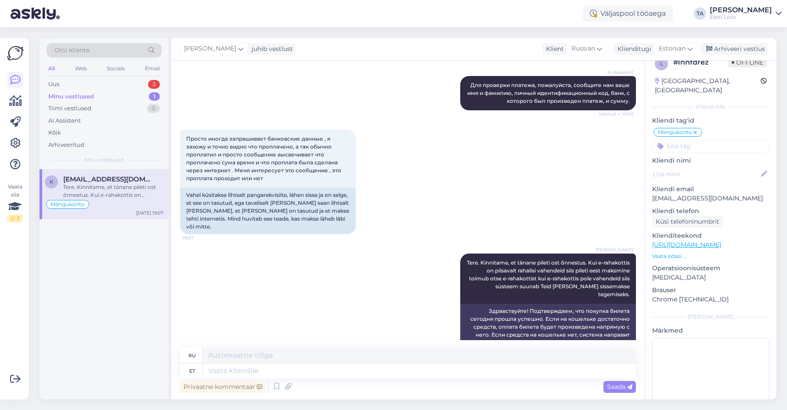
scroll to position [1553, 0]
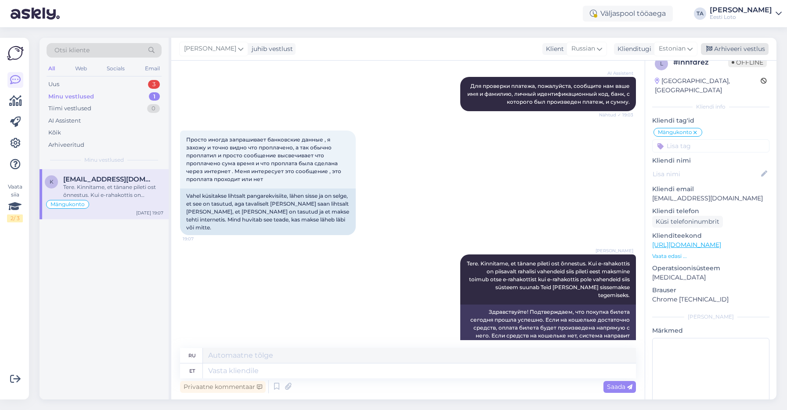
click at [737, 46] on div "Arhiveeri vestlus" at bounding box center [735, 49] width 68 height 12
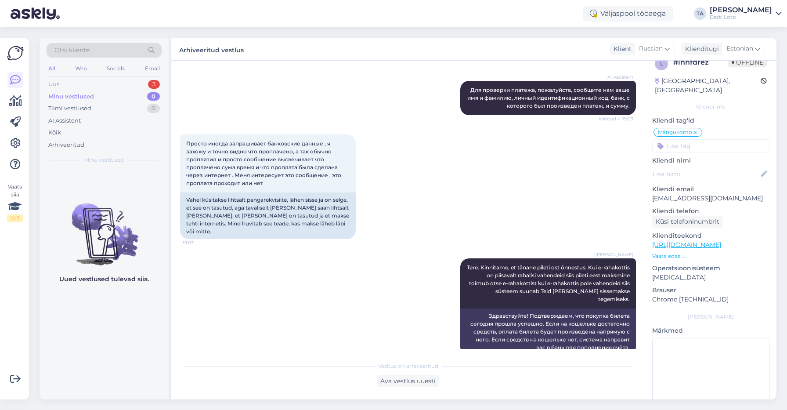
click at [68, 80] on div "Uus 3" at bounding box center [104, 84] width 115 height 12
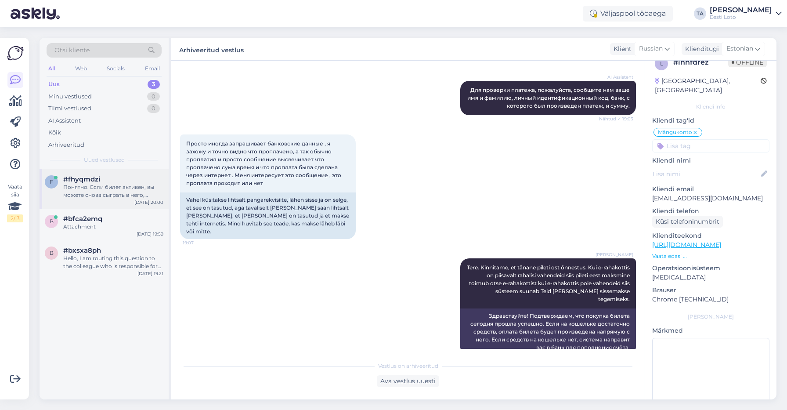
click at [81, 183] on span "#fhyqmdzi" at bounding box center [81, 179] width 37 height 8
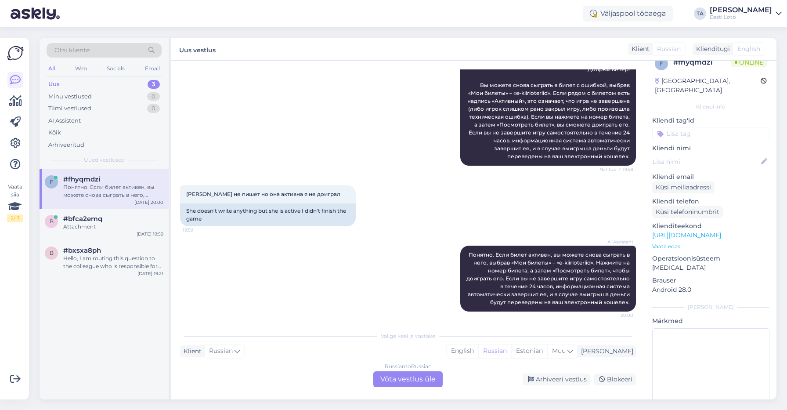
scroll to position [142, 0]
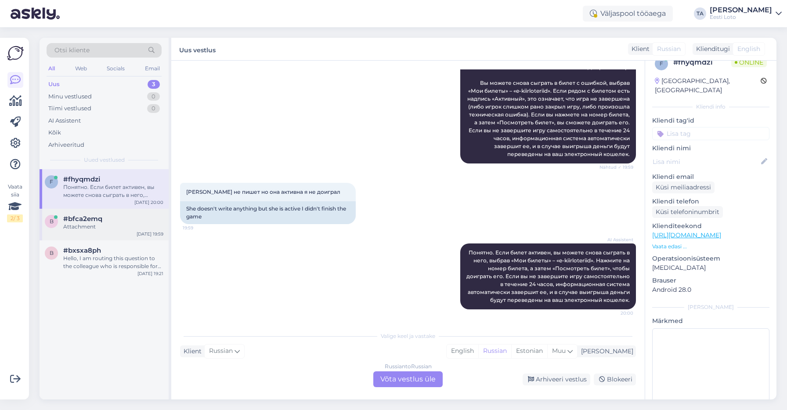
click at [102, 228] on div "Attachment" at bounding box center [113, 227] width 100 height 8
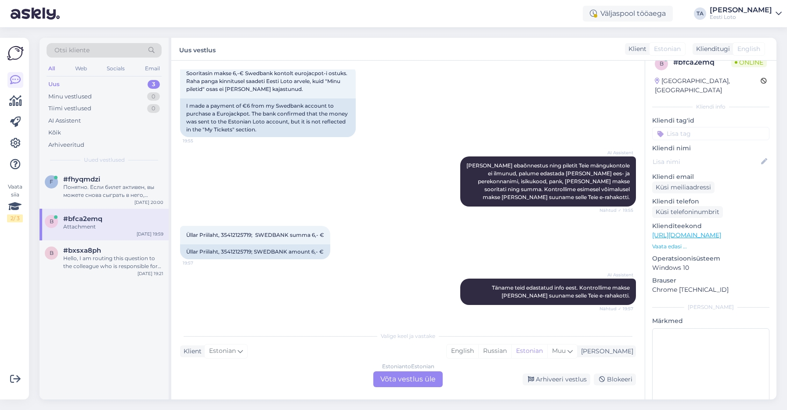
scroll to position [176, 0]
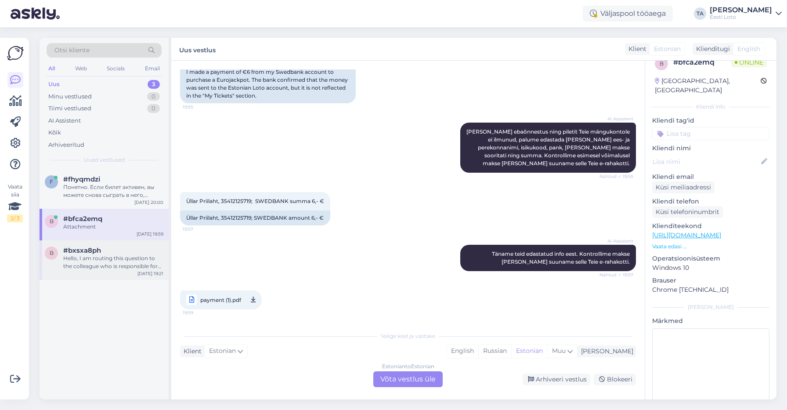
click at [91, 255] on div "Hello, I am routing this question to the colleague who is responsible for this …" at bounding box center [113, 262] width 100 height 16
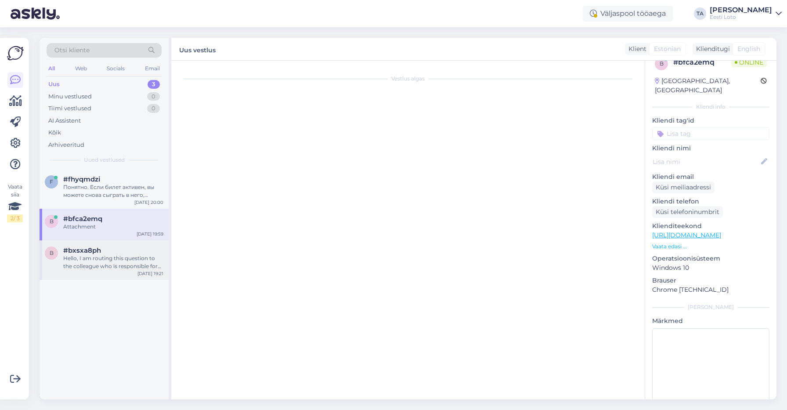
scroll to position [0, 0]
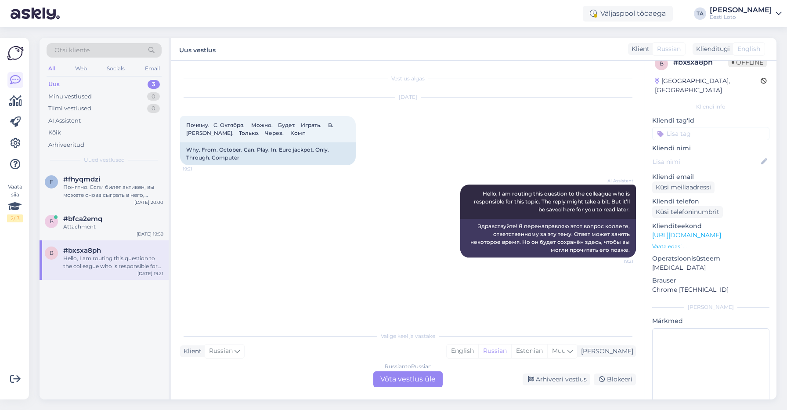
click at [64, 85] on div "Uus 3" at bounding box center [104, 84] width 115 height 12
click at [98, 182] on span "#fhyqmdzi" at bounding box center [81, 179] width 37 height 8
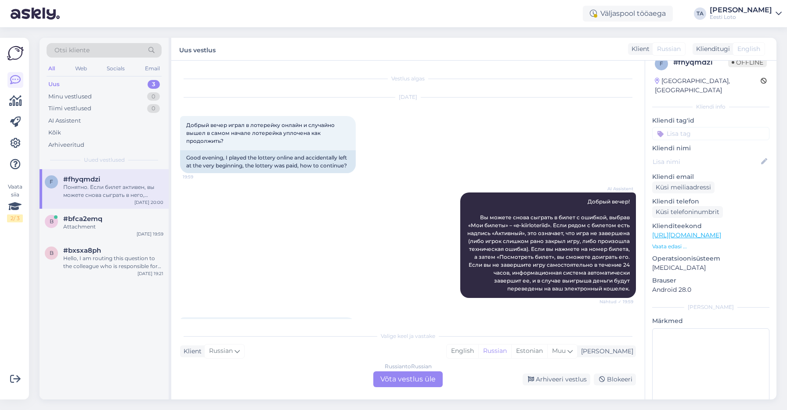
scroll to position [142, 0]
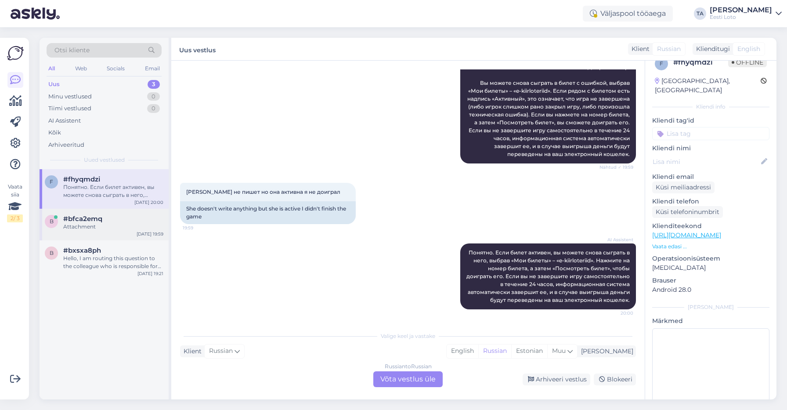
click at [87, 219] on span "#bfca2emq" at bounding box center [82, 219] width 39 height 8
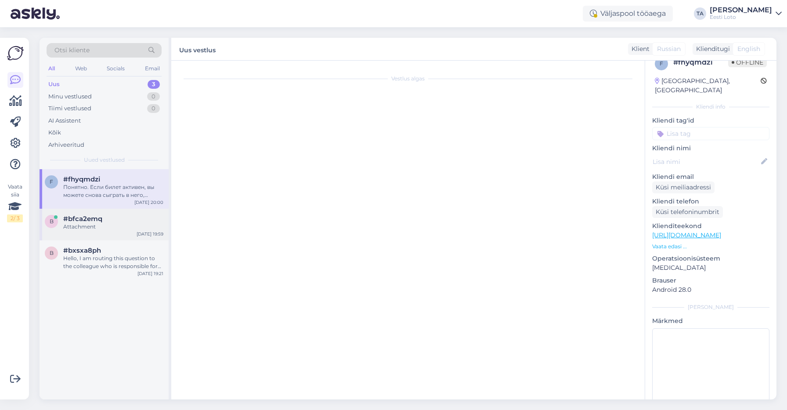
scroll to position [176, 0]
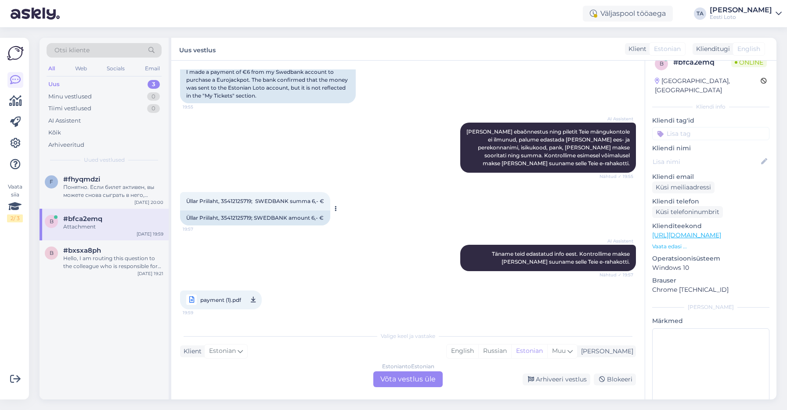
click at [237, 198] on span "Üllar Priilaht, 35412125719; SWEDBANK summa 6,- €" at bounding box center [255, 201] width 138 height 7
copy span "35412125719"
click at [401, 380] on div "Estonian to Estonian Võta vestlus üle" at bounding box center [407, 379] width 69 height 16
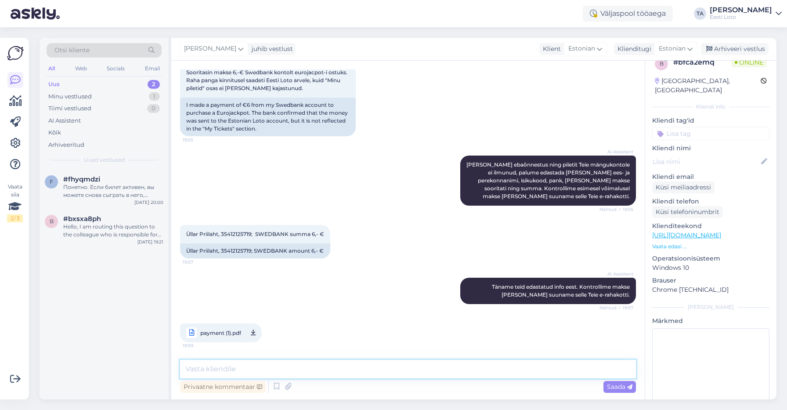
click at [279, 365] on textarea at bounding box center [408, 369] width 456 height 18
paste textarea "Kahjuks Teie sissemakse ebaõnnestus tehnilise [PERSON_NAME] tõttu. Kontrollisim…"
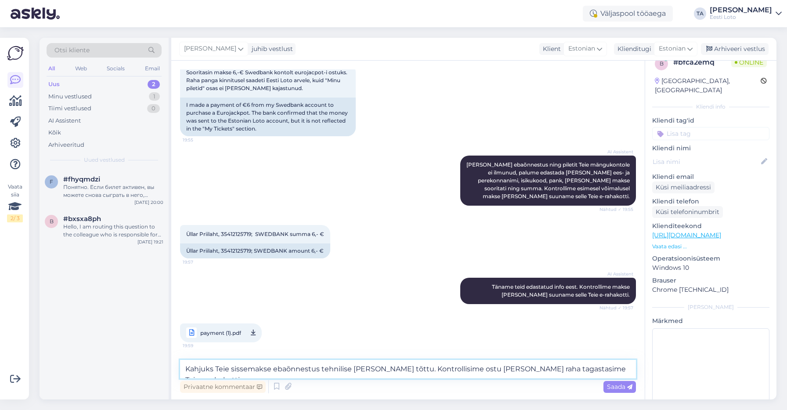
drag, startPoint x: 184, startPoint y: 367, endPoint x: 190, endPoint y: 373, distance: 8.4
click at [184, 367] on textarea "Kahjuks Teie sissemakse ebaõnnestus tehnilise [PERSON_NAME] tõttu. Kontrollisim…" at bounding box center [408, 369] width 456 height 18
type textarea "Tere. Kahjuks Teie sissemakse ebaõnnestus tehnilise [PERSON_NAME] tõttu. Kontro…"
click at [618, 388] on span "Saada" at bounding box center [619, 387] width 25 height 8
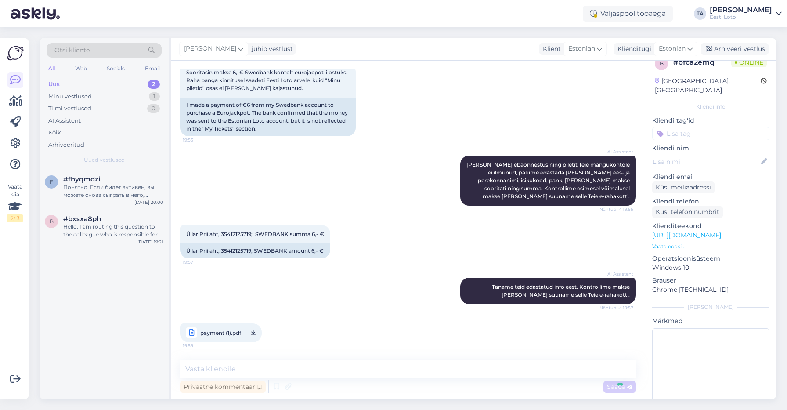
scroll to position [197, 0]
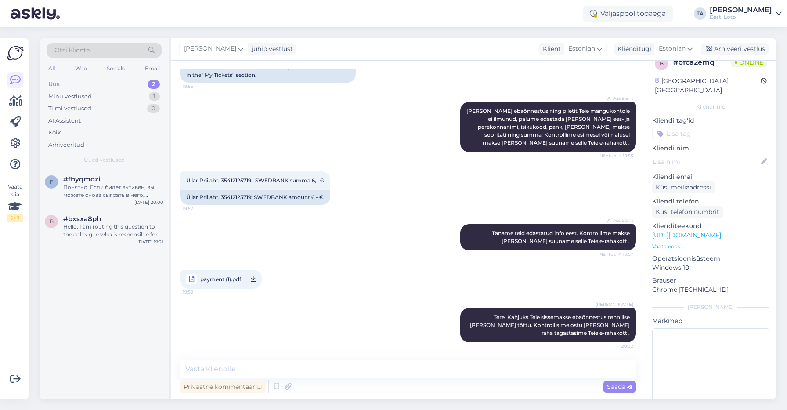
click at [705, 127] on input at bounding box center [710, 133] width 117 height 13
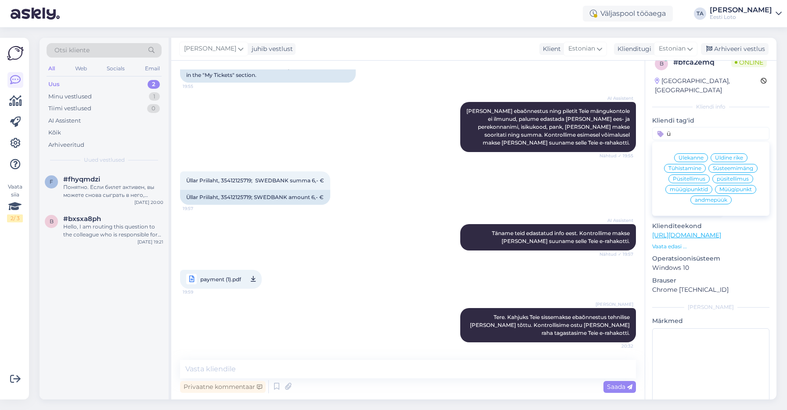
scroll to position [0, 0]
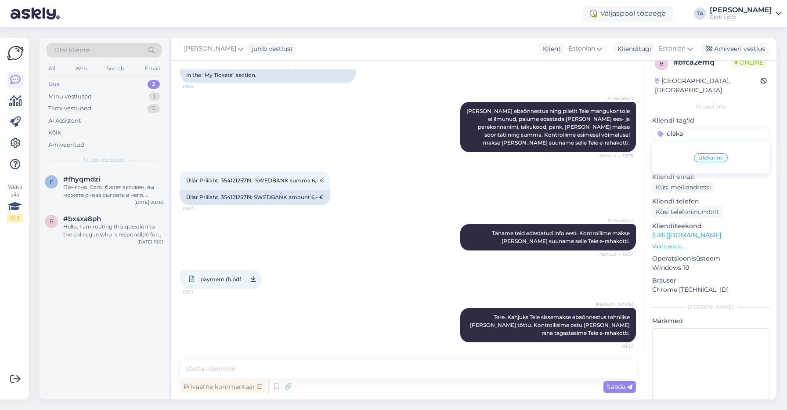
type input "üleka"
click at [710, 155] on span "Ülekanne" at bounding box center [710, 157] width 25 height 5
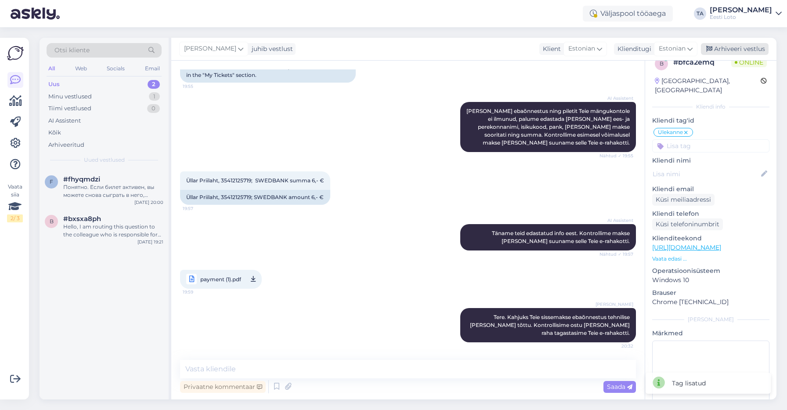
click at [733, 48] on div "Arhiveeri vestlus" at bounding box center [735, 49] width 68 height 12
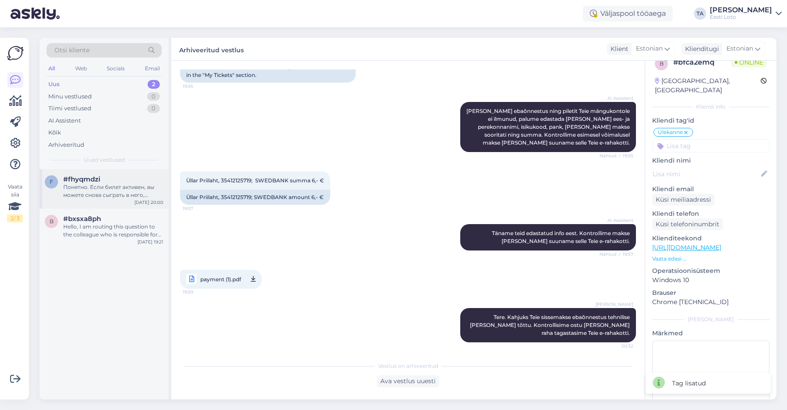
click at [82, 186] on div "Понятно. Если билет активен, вы можете снова сыграть в него, выбрав «Мои билеты…" at bounding box center [113, 191] width 100 height 16
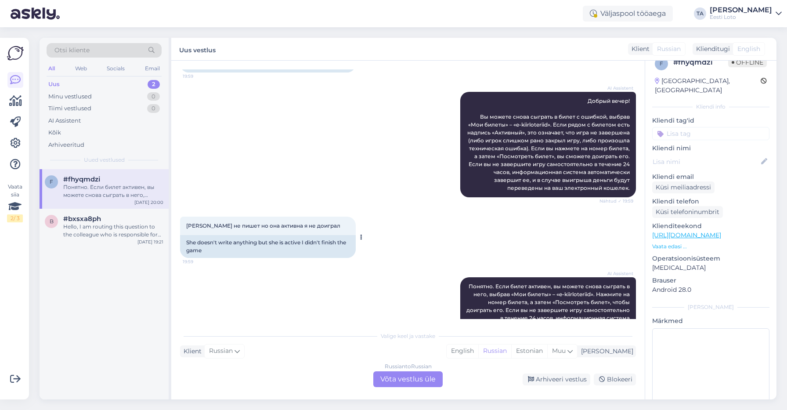
scroll to position [142, 0]
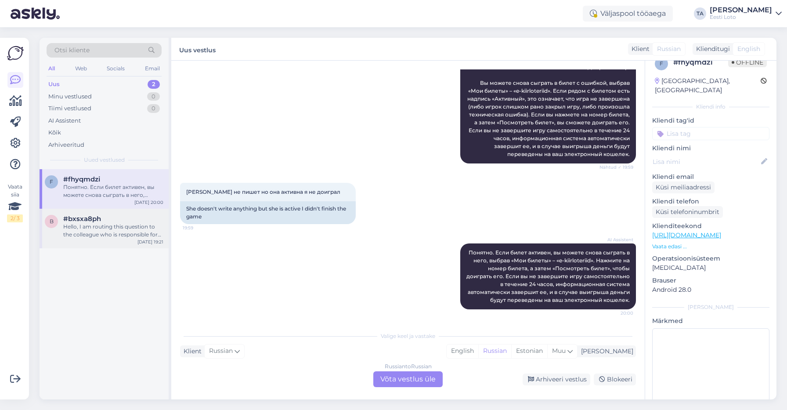
click at [112, 228] on div "Hello, I am routing this question to the colleague who is responsible for this …" at bounding box center [113, 231] width 100 height 16
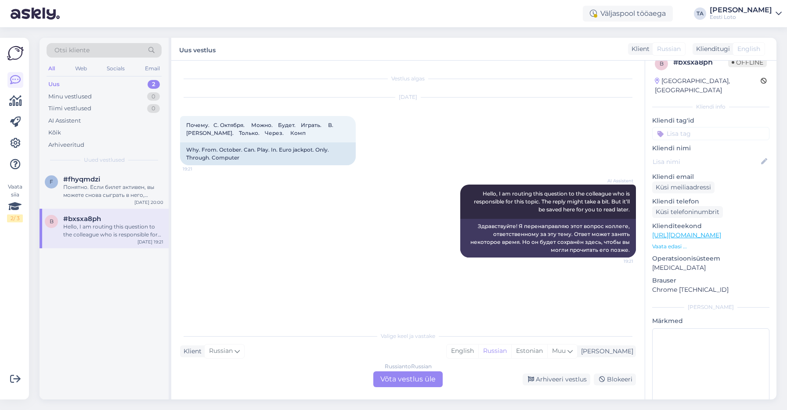
scroll to position [0, 0]
click at [577, 351] on div "Muu" at bounding box center [562, 350] width 30 height 13
type input "est"
click at [544, 329] on link "Estonian" at bounding box center [541, 328] width 97 height 14
click at [429, 378] on div "Russian to Estonian Võta vestlus üle" at bounding box center [407, 379] width 69 height 16
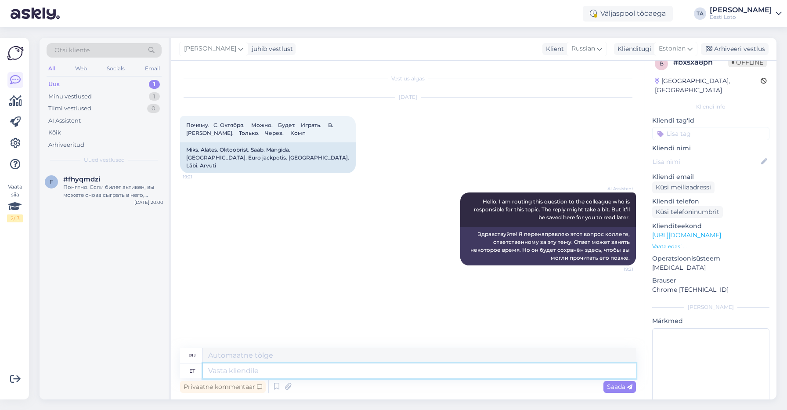
click at [283, 373] on textarea at bounding box center [419, 370] width 433 height 15
paste textarea "[PERSON_NAME], et alates [DATE] lõpetab Eesti Loto paberist mängulipikute kasut…"
type textarea "[PERSON_NAME], et alates [DATE] lõpetab Eesti Loto paberist mängulipikute kasut…"
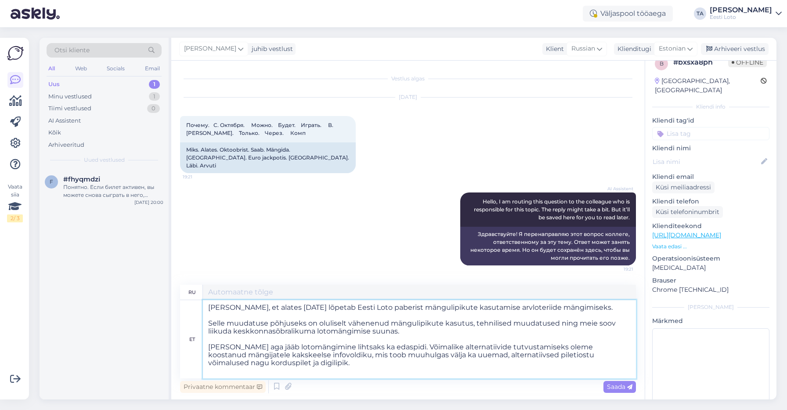
type textarea "Loremips dol, sit a 1 consect 9363 adip Elits Doei temporinc utlaboreetdol magn…"
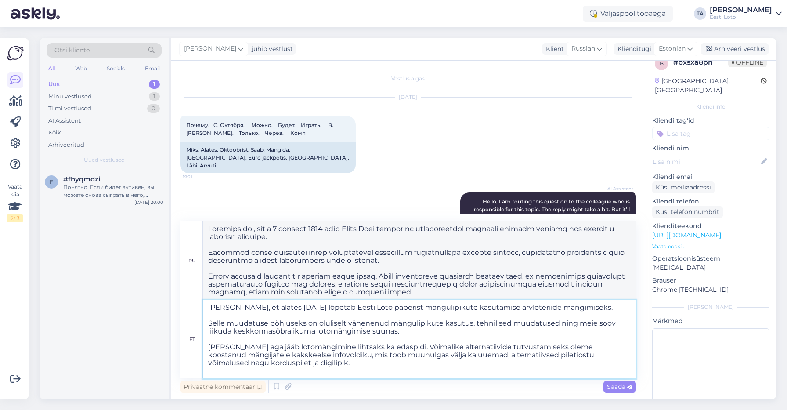
click at [209, 307] on textarea "[PERSON_NAME], et alates [DATE] lõpetab Eesti Loto paberist mängulipikute kasut…" at bounding box center [419, 339] width 433 height 78
type textarea "EurojaAnname teada, et alates [DATE] lõpetab Eesti Loto paberist mängulipikute …"
type textarea "Lo ipsumd si ametcons adi, eli s 8 doeiusm 0919 temp Incid Utla etdolorem aliqu…"
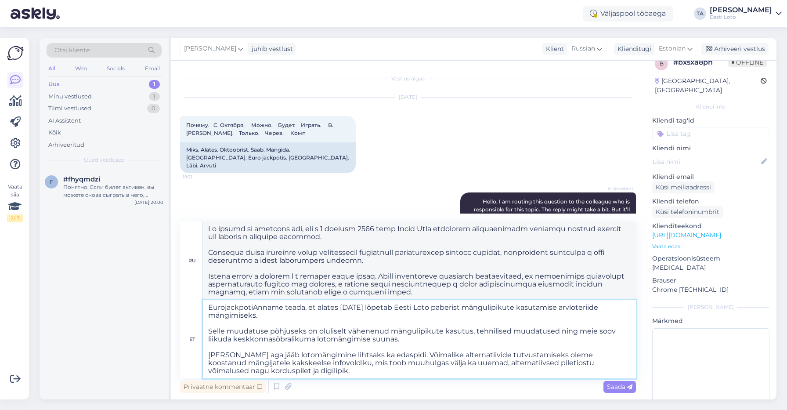
type textarea "Eurojackpoti [PERSON_NAME], et alates [DATE] lõpetab Eesti Loto paberist mängul…"
type textarea "Loremipsumdo Sitametcons adi, eli s 5 doeiusm 4412 temp Incid Utla etdolorem al…"
type textarea "Eurojackpoti mäAnname teada, et alates [DATE] lõpetab Eesti Loto paberist mängu…"
type textarea "Loremipsumd sItametco adi, eli s 0 doeiusm 5286 temp Incid Utla etdolorem aliqu…"
type textarea "Eurojackpoti mängimises ei muutu midagi.[PERSON_NAME], et alates [DATE] lõpetab…"
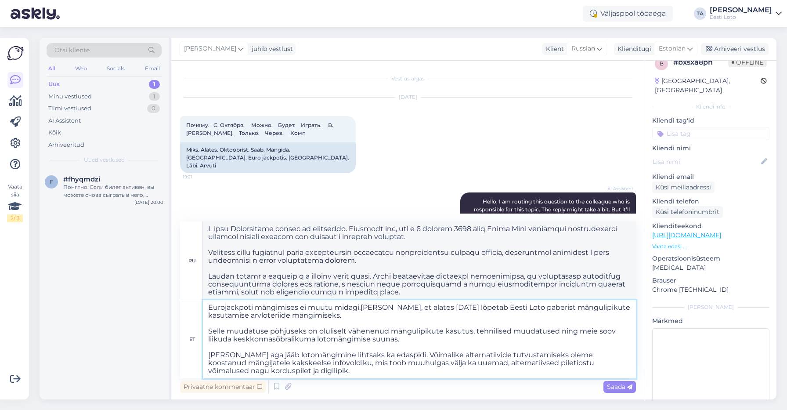
type textarea "L ipsu Dolorsitame consec.Adipis elitseddo. Eiusmodt inc, utl e 5 dolorem 4542 …"
type textarea "Eurojackpoti mängimises ei muutu midagi. [PERSON_NAME], et alates [DATE] lõpeta…"
type textarea "L ipsu Dolorsitame consec ad elitseddo. Eiusmodt inc, utl e 6 dolorem 5734 aliq…"
click at [298, 309] on textarea "Eurojackpoti mängimises ei muutu midagi. [PERSON_NAME], et alates [DATE] lõpeta…" at bounding box center [419, 339] width 433 height 78
type textarea "Eurojackpoti mängimise võimalustes ei muutu midagi. [PERSON_NAME], et alates [D…"
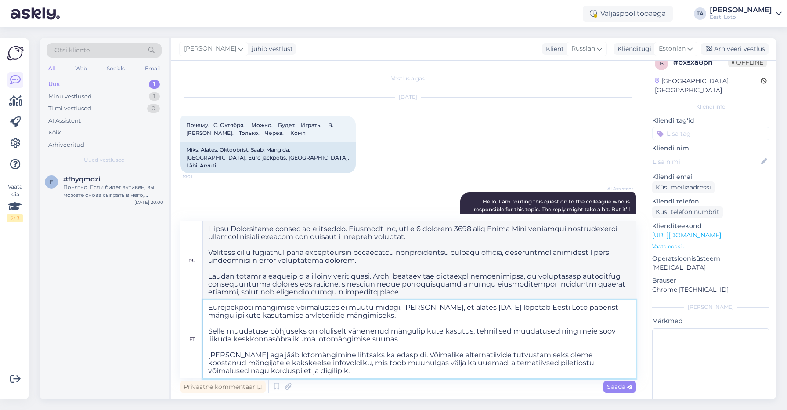
type textarea "Loremipsumd sita c Adipiscinge seddoeius tem incididun. Utlabore etd, mag a 9 e…"
type textarea "Eurojackpoti mängimise võimalustest ei muutu midagi. [PERSON_NAME], et alates […"
type textarea "L ipsumdolo sitametconse adip e Seddoeiusmo tempor in utlaboree. Dolorema ali, …"
click at [471, 309] on textarea "Eurojackpoti mängimise võimalustest ei muutu midagi. [PERSON_NAME], et alates […" at bounding box center [419, 339] width 433 height 78
type textarea "Eurojackpoti mängimise võimalustest ei muutu midagi. alates [DATE] lõpetab Eest…"
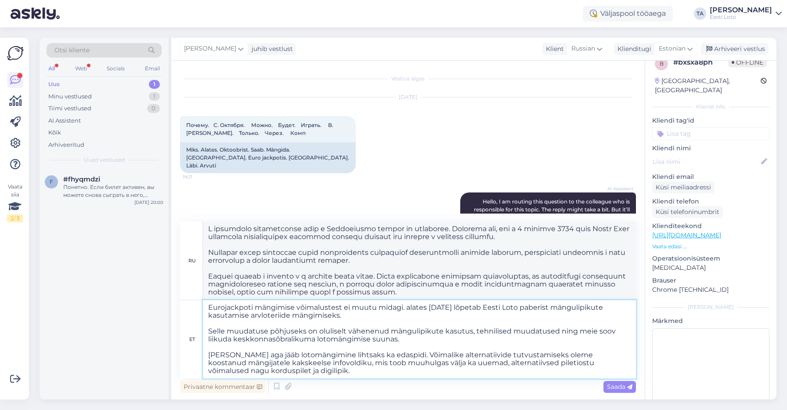
type textarea "L ipsumdolorsi amet c Adipiscinge seddoe te incididun. U 0 laboree 3028 dolo Ma…"
click at [411, 309] on textarea "Eurojackpoti mängimise võimalustest ei muutu midagi. alates [DATE] lõpetab Eest…" at bounding box center [419, 339] width 433 height 78
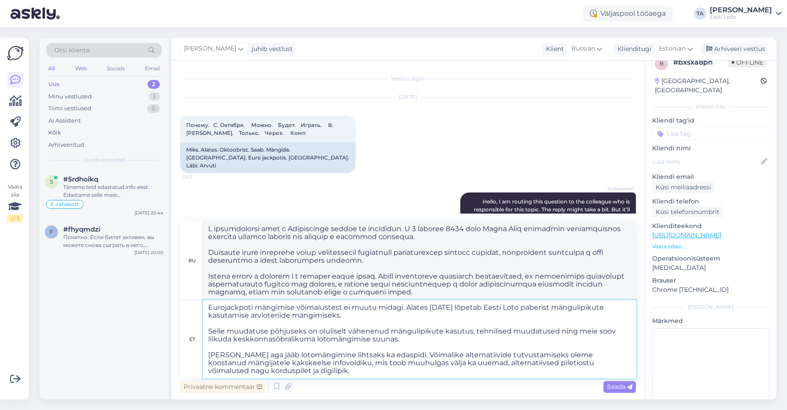
click at [233, 318] on textarea "Eurojackpoti mängimise võimalustest ei muutu midagi. Alates [DATE] lõpetab Eest…" at bounding box center [419, 339] width 433 height 78
type textarea "Eurojackpoti mängimise võimalustest ei muutu midagi. Alates [DATE] lõpetab Eest…"
click at [368, 238] on textarea at bounding box center [419, 260] width 433 height 78
paste textarea "бланков"
click at [557, 254] on textarea at bounding box center [419, 260] width 433 height 78
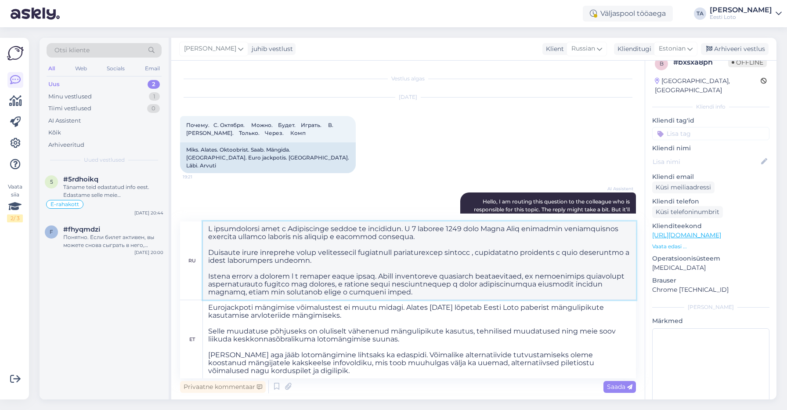
paste textarea "бланков"
type textarea "L ipsumdolorsi amet c Adipiscinge seddoe te incididun. U 3 laboree 7449 dolo Ma…"
click at [252, 370] on textarea "Eurojackpoti mängimise võimalustest ei muutu midagi. Alates [DATE] lõpetab Eest…" at bounding box center [419, 339] width 433 height 78
type textarea "Eurojackpoti mängimise võimalustest ei muutu midagi. Alates [DATE] lõpetab Eest…"
type textarea "L ipsumdolorsi amet c Adipiscinge seddoe te incididun. U 0 laboree 3028 dolo Ma…"
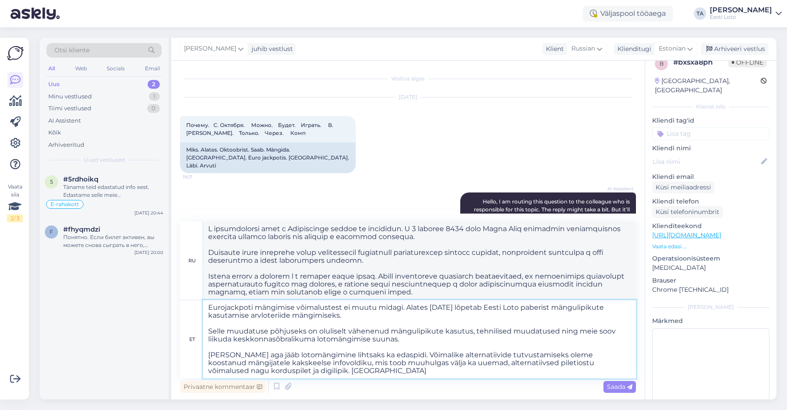
type textarea "Eurojackpoti mängimise võimalustest ei muutu midagi. Alates [DATE] lõpetab Eest…"
type textarea "L ipsumdolo sitametconse adip e Seddoeiusmo tempor in utlaboree. D 4 magnaal 86…"
type textarea "Eurojackpoti mängimise võimalustest ei muutu midagi. Alates [DATE] lõpetab Eest…"
type textarea "L ipsumdolo sitametconse adip e Seddoeiusmo tempor in utlaboree. D 8 magnaal 93…"
type textarea "Eurojackpoti mängimise võimalustest ei muutu midagi. Alates [DATE] lõpetab Eest…"
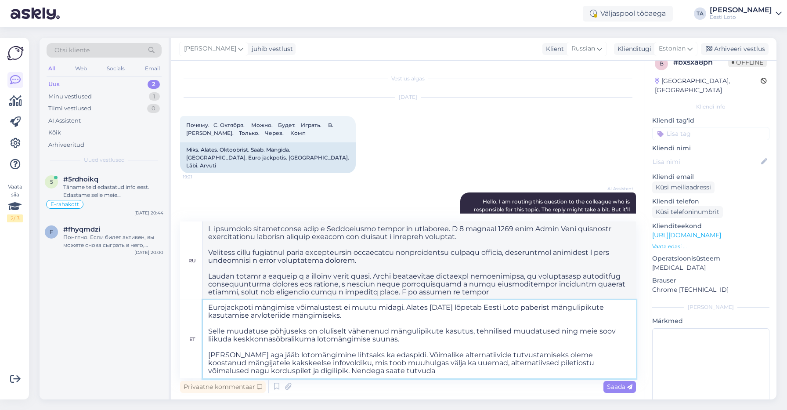
type textarea "L ipsumdolo sitametconse adip e Seddoeiusmo tempor in utlaboree. D 1 magnaal 88…"
type textarea "Eurojackpoti mängimise võimalustest ei muutu midagi. Alates [DATE] lõpetab Eest…"
type textarea "L ipsumdolo sitametconse adip e Seddoeiusmo tempor in utlaboree. D 5 magnaal 54…"
type textarea "Eurojackpoti mängimise võimalustest ei muutu midagi. Alates [DATE] lõpetab Eest…"
type textarea "L ipsumdolo sitametconse adip e Seddoeiusmo tempor in utlaboree. D 0 magnaal 08…"
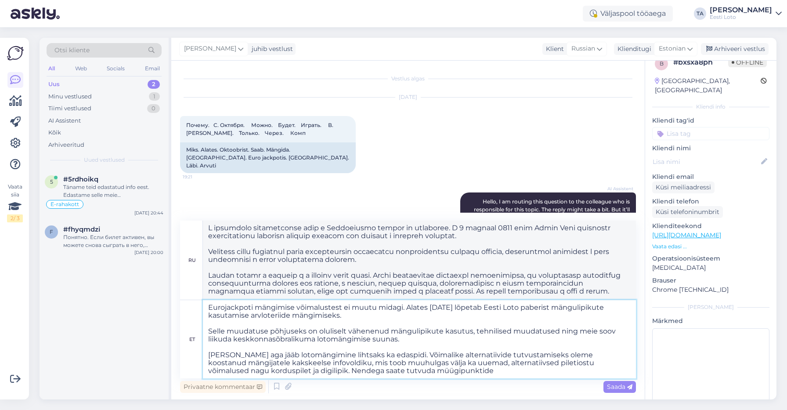
type textarea "Eurojackpoti mängimise võimalustest ei muutu midagi. Alates [DATE] lõpetab Eest…"
type textarea "L ipsumdolo sitametconse adip e Seddoeiusmo tempor in utlaboree. D 5 magnaal 54…"
type textarea "Eurojackpoti mängimise võimalustest ei muutu midagi. Alates [DATE] lõpetab Eest…"
type textarea "L ipsumdolorsi amet c Adipiscinge seddoe te incididun. U 7 laboree 2043 dolo Ma…"
type textarea "Eurojackpoti mängimise võimalustest ei muutu midagi. Alates [DATE] lõpetab Eest…"
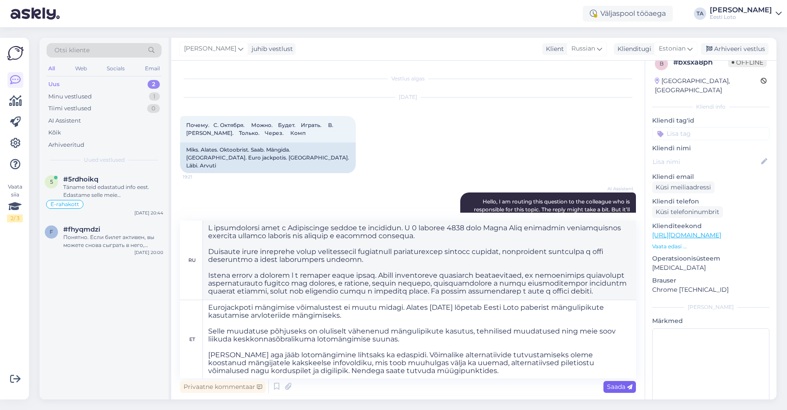
click at [616, 387] on span "Saada" at bounding box center [619, 387] width 25 height 8
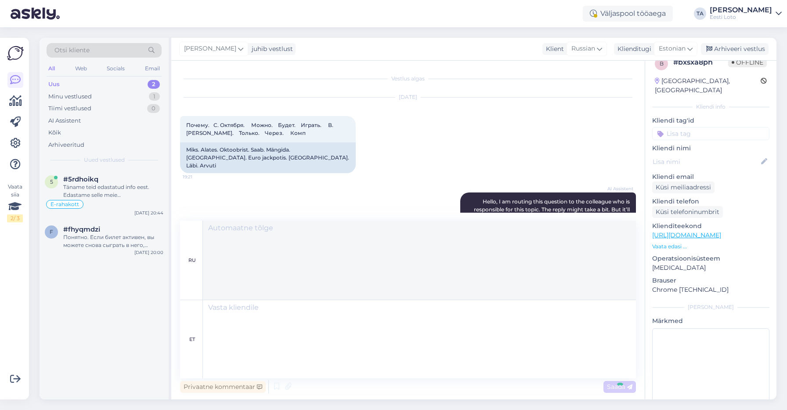
scroll to position [209, 0]
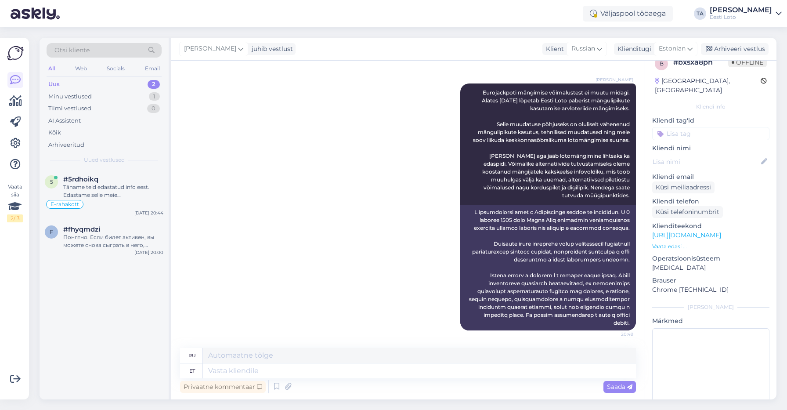
click at [686, 127] on input at bounding box center [710, 133] width 117 height 13
type input "digilipik"
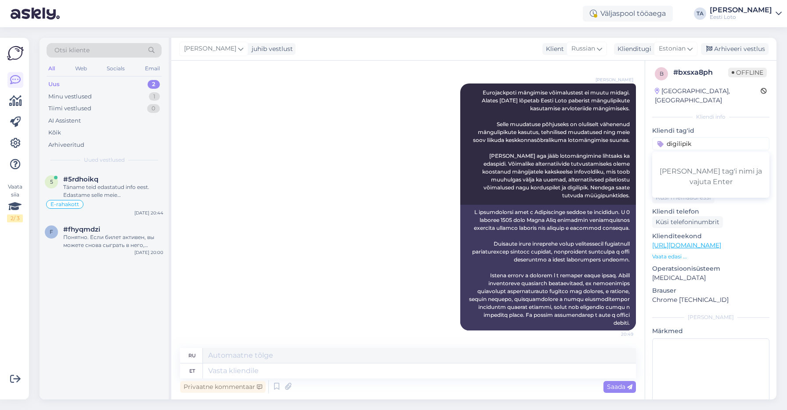
scroll to position [0, 0]
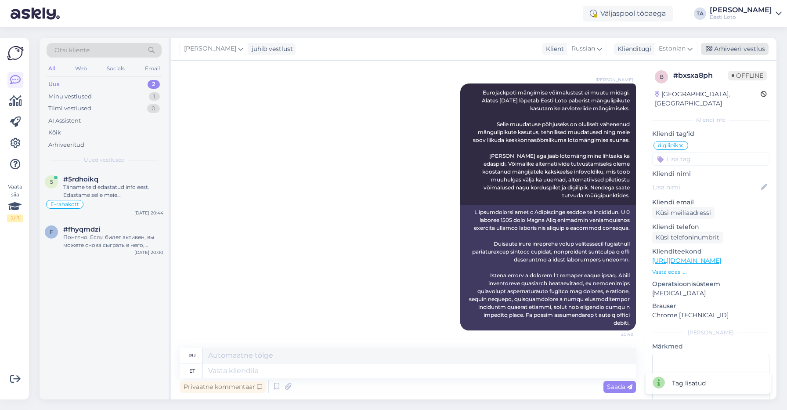
click at [728, 51] on div "Arhiveeri vestlus" at bounding box center [735, 49] width 68 height 12
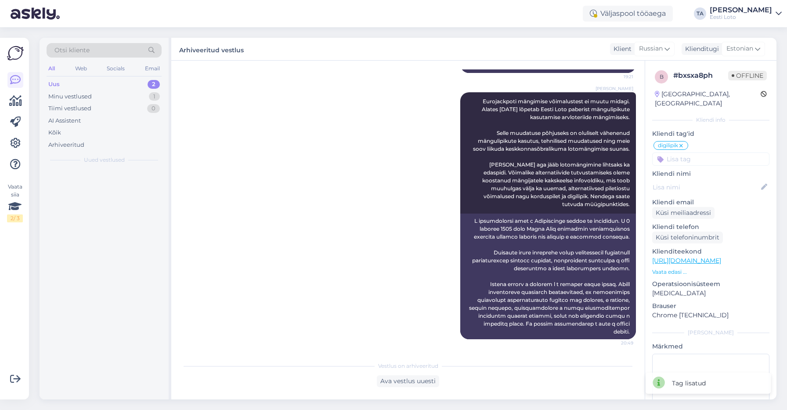
scroll to position [200, 0]
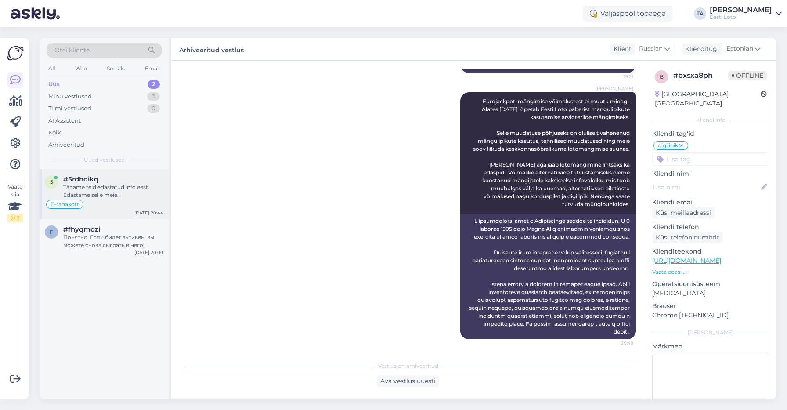
click at [114, 184] on div "Täname teid edastatud info eest. Edastame selle meie finantsosakonnale uurimise…" at bounding box center [113, 191] width 100 height 16
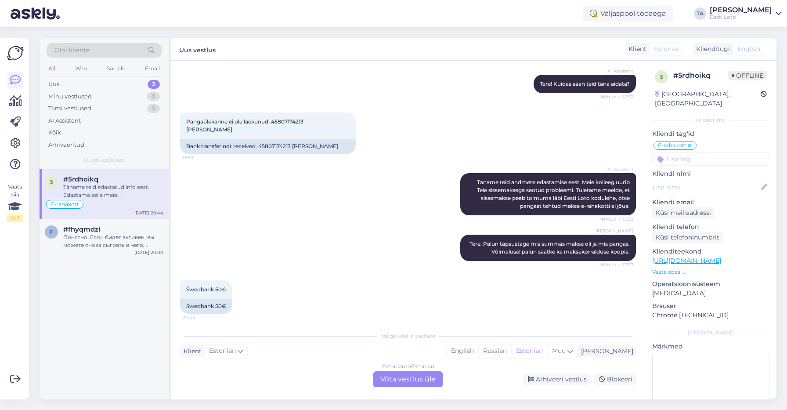
scroll to position [4132, 0]
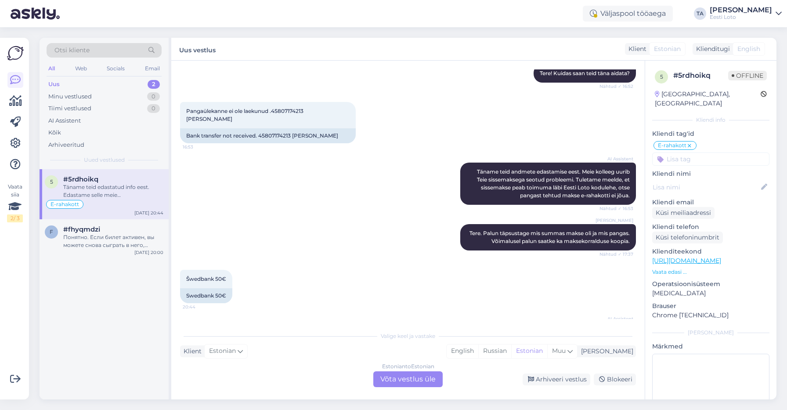
click at [394, 379] on div "Estonian to Estonian Võta vestlus üle" at bounding box center [407, 379] width 69 height 16
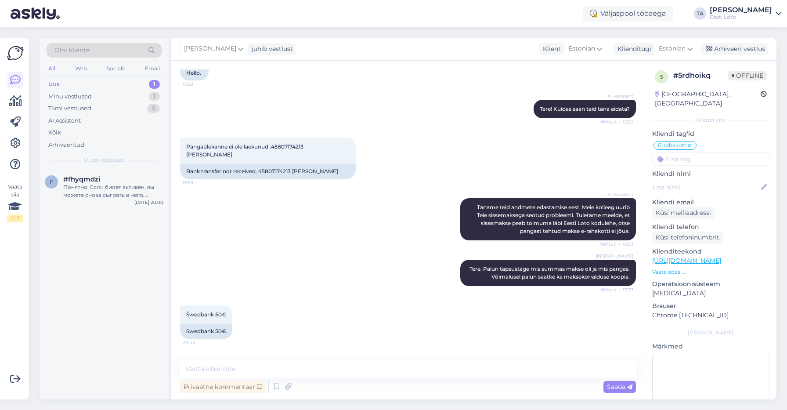
scroll to position [4099, 0]
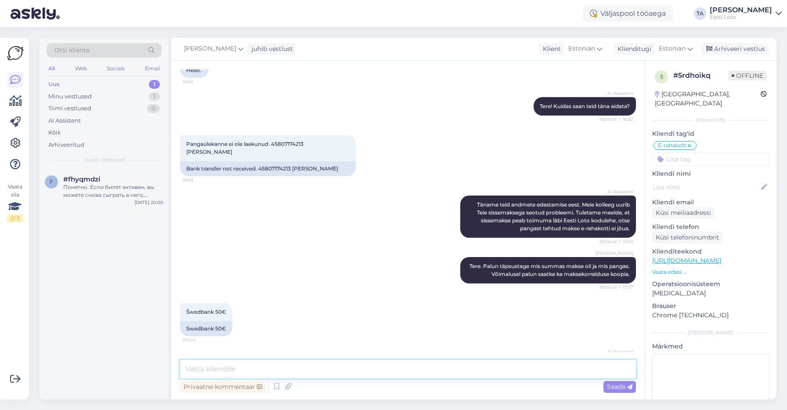
click at [297, 362] on textarea at bounding box center [408, 369] width 456 height 18
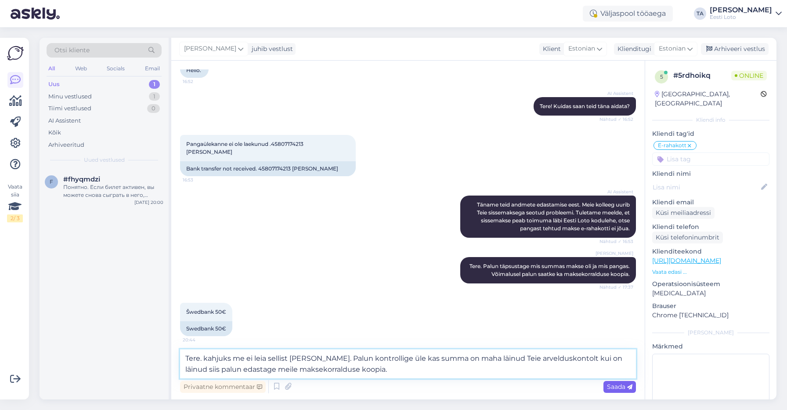
type textarea "Tere. kahjuks me ei leia sellist [PERSON_NAME]. Palun kontrollige üle kas summa…"
click at [615, 386] on span "Saada" at bounding box center [619, 387] width 25 height 8
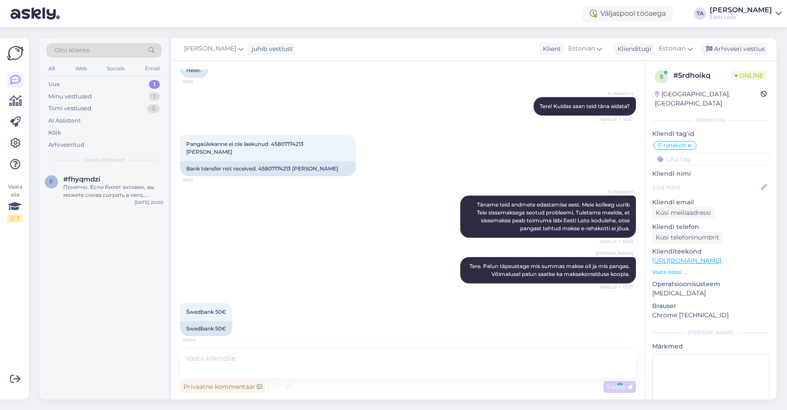
scroll to position [4153, 0]
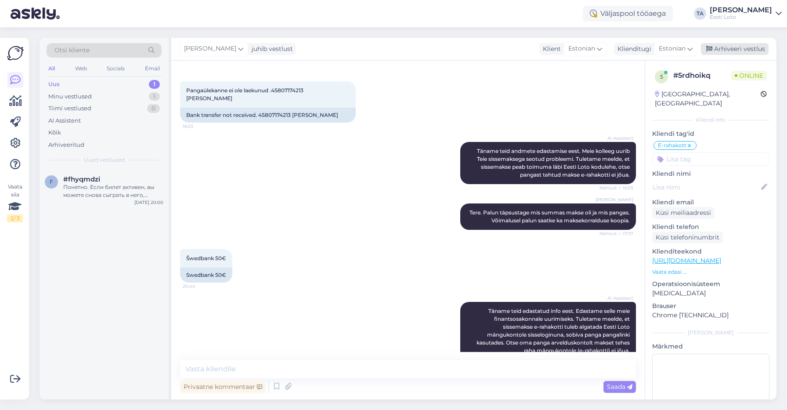
click at [734, 49] on div "Arhiveeri vestlus" at bounding box center [735, 49] width 68 height 12
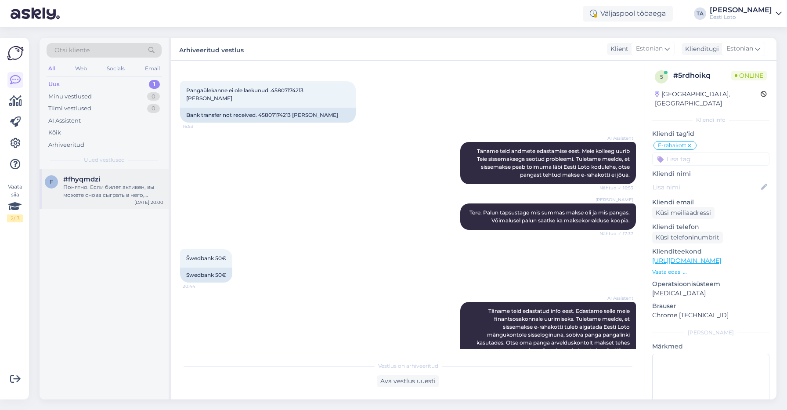
click at [123, 186] on div "Понятно. Если билет активен, вы можете снова сыграть в него, выбрав «Мои билеты…" at bounding box center [113, 191] width 100 height 16
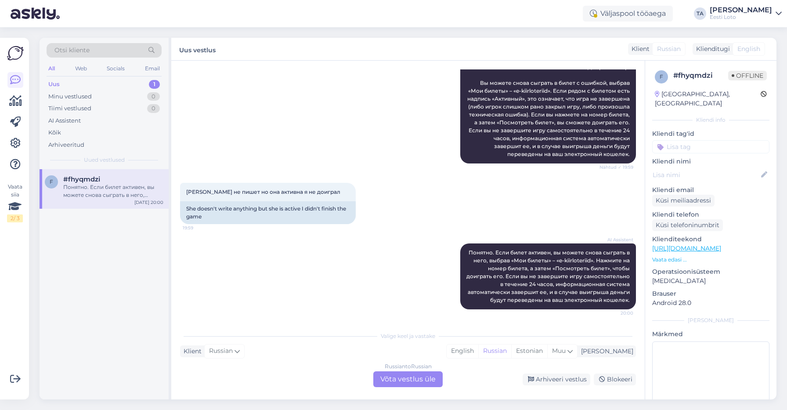
scroll to position [142, 0]
